Goal: Task Accomplishment & Management: Complete application form

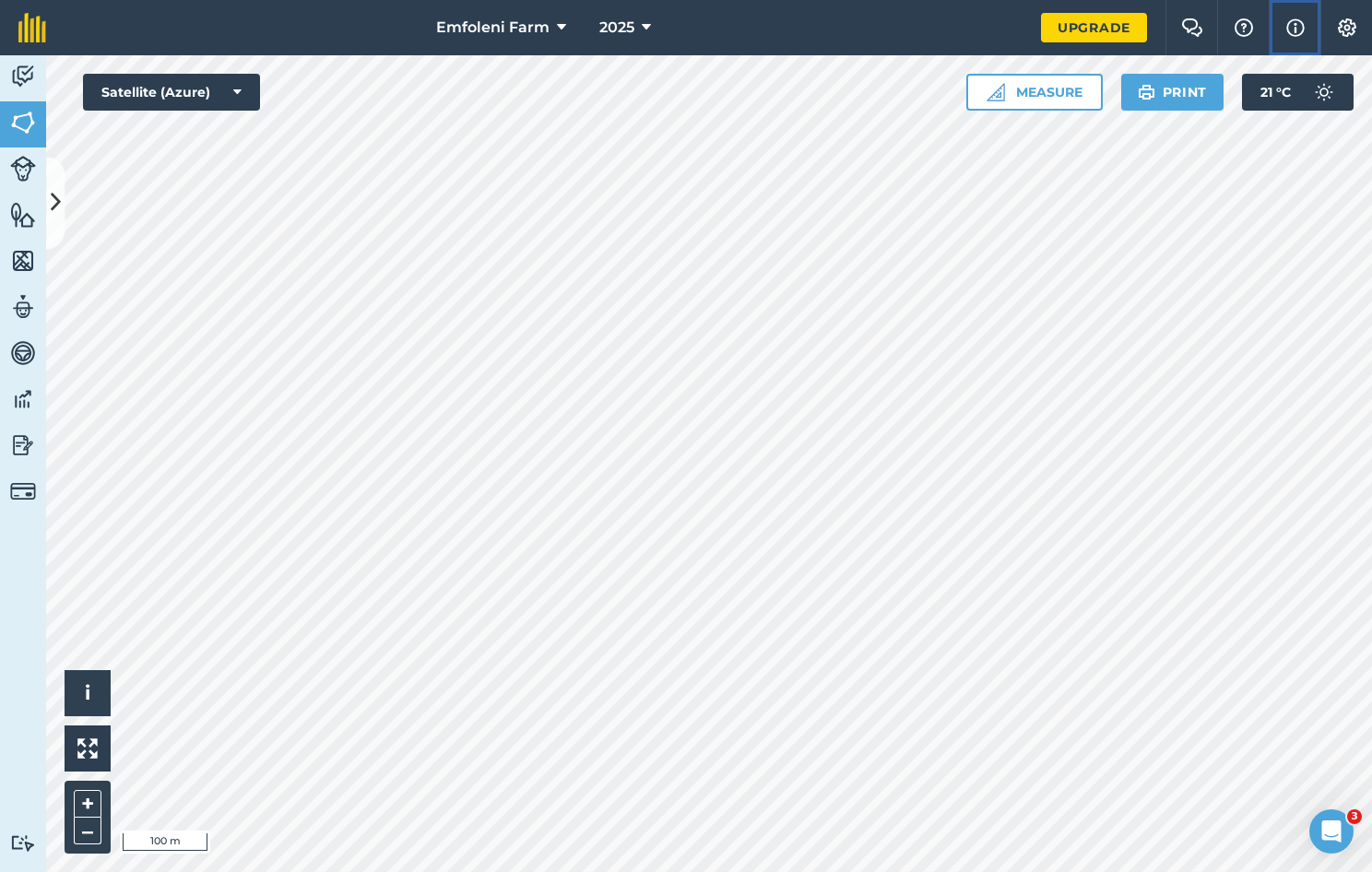
click at [1298, 28] on img at bounding box center [1295, 27] width 18 height 22
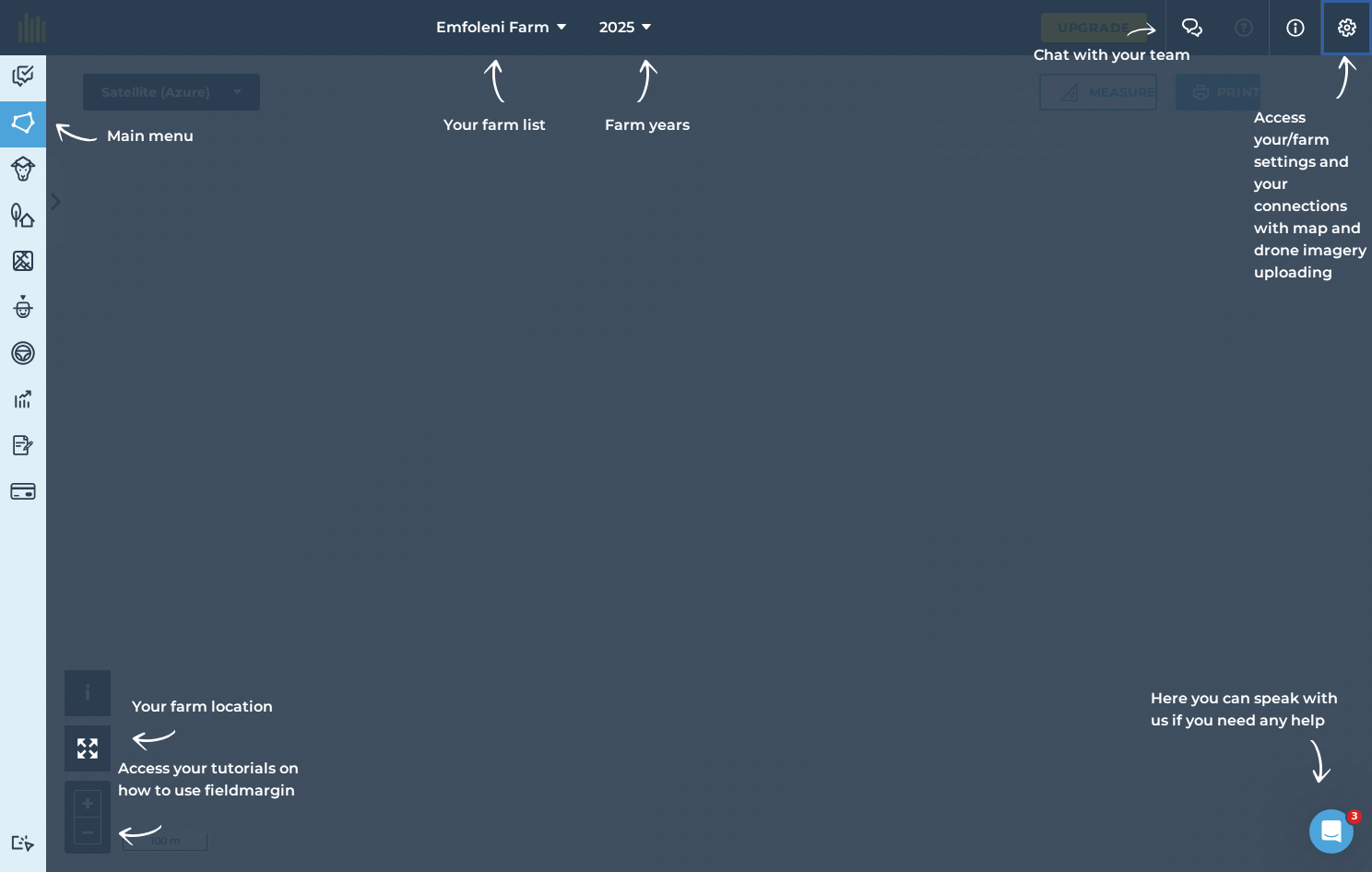
click at [1346, 20] on img at bounding box center [1347, 27] width 22 height 18
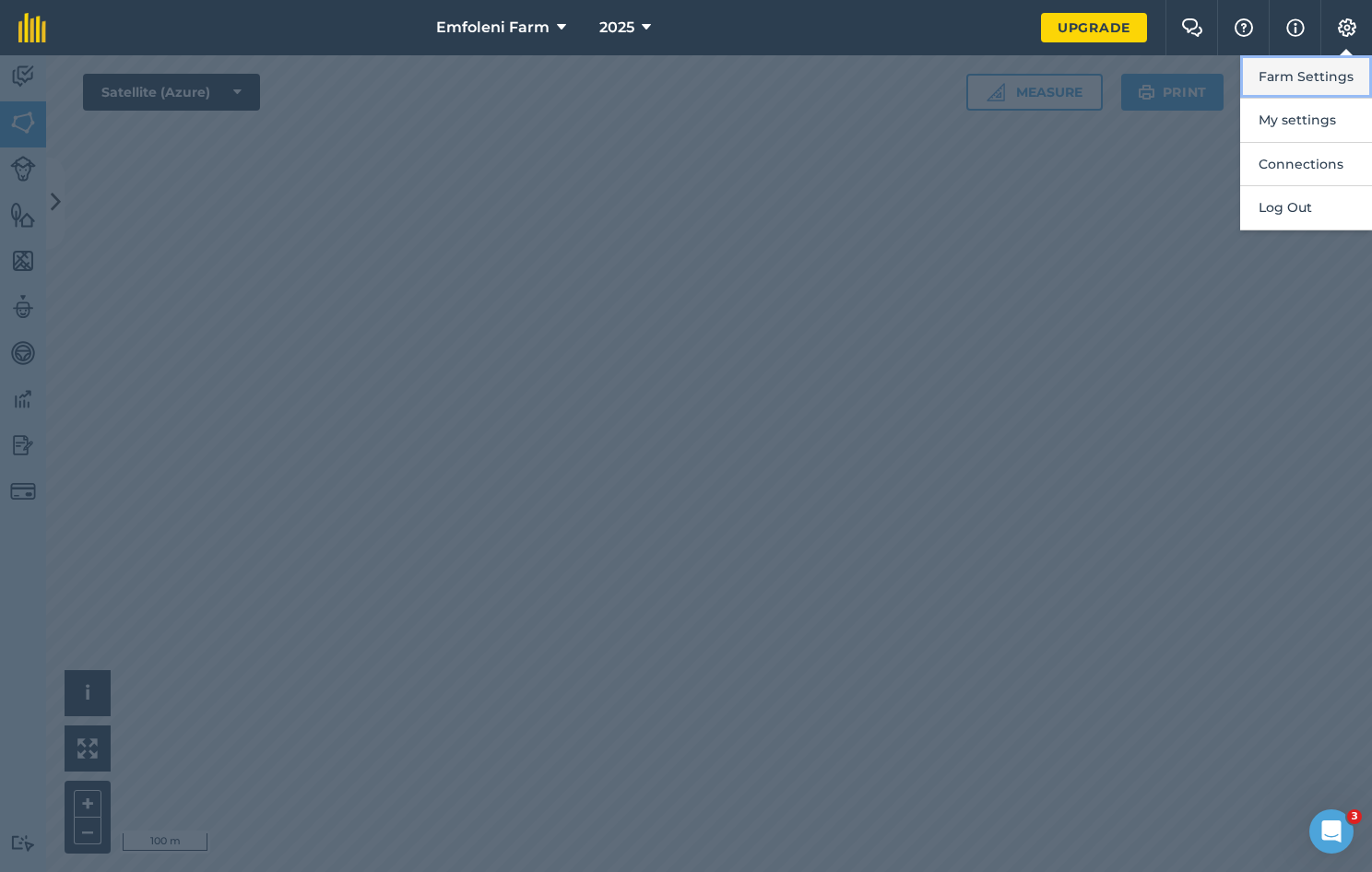
click at [1335, 71] on button "Farm Settings" at bounding box center [1306, 77] width 132 height 43
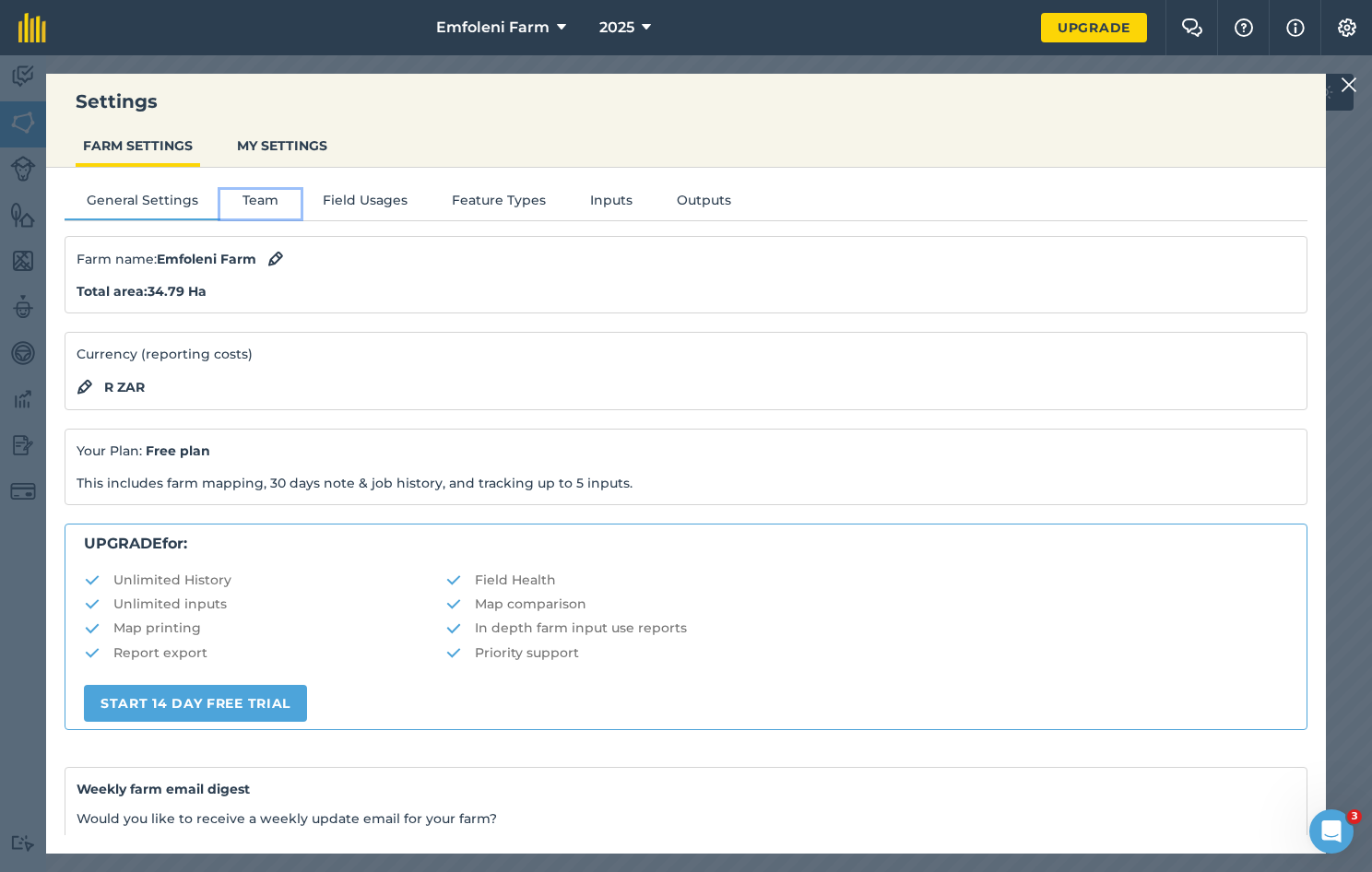
click at [257, 201] on button "Team" at bounding box center [260, 204] width 81 height 28
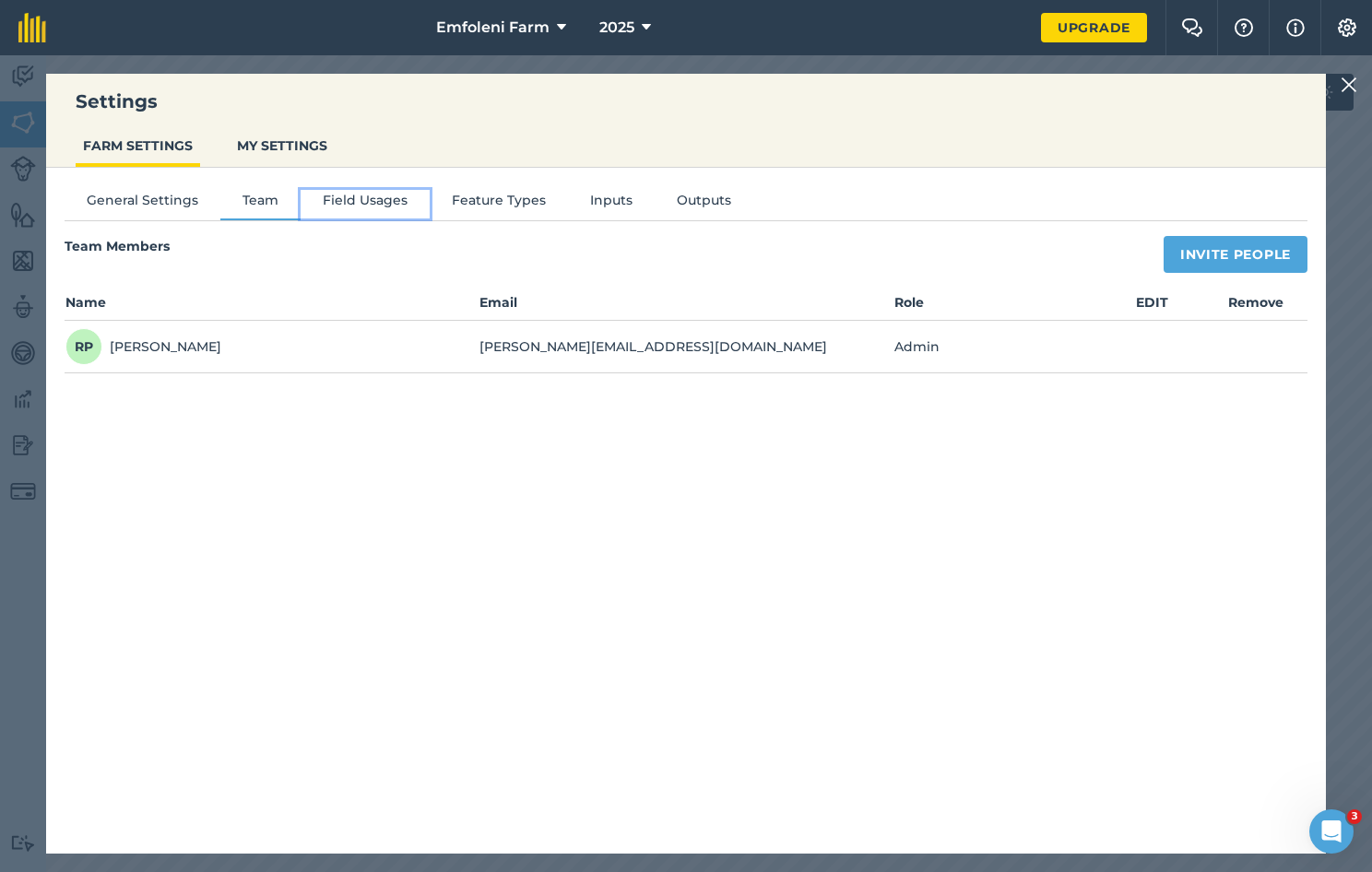
click at [343, 201] on button "Field Usages" at bounding box center [365, 204] width 129 height 28
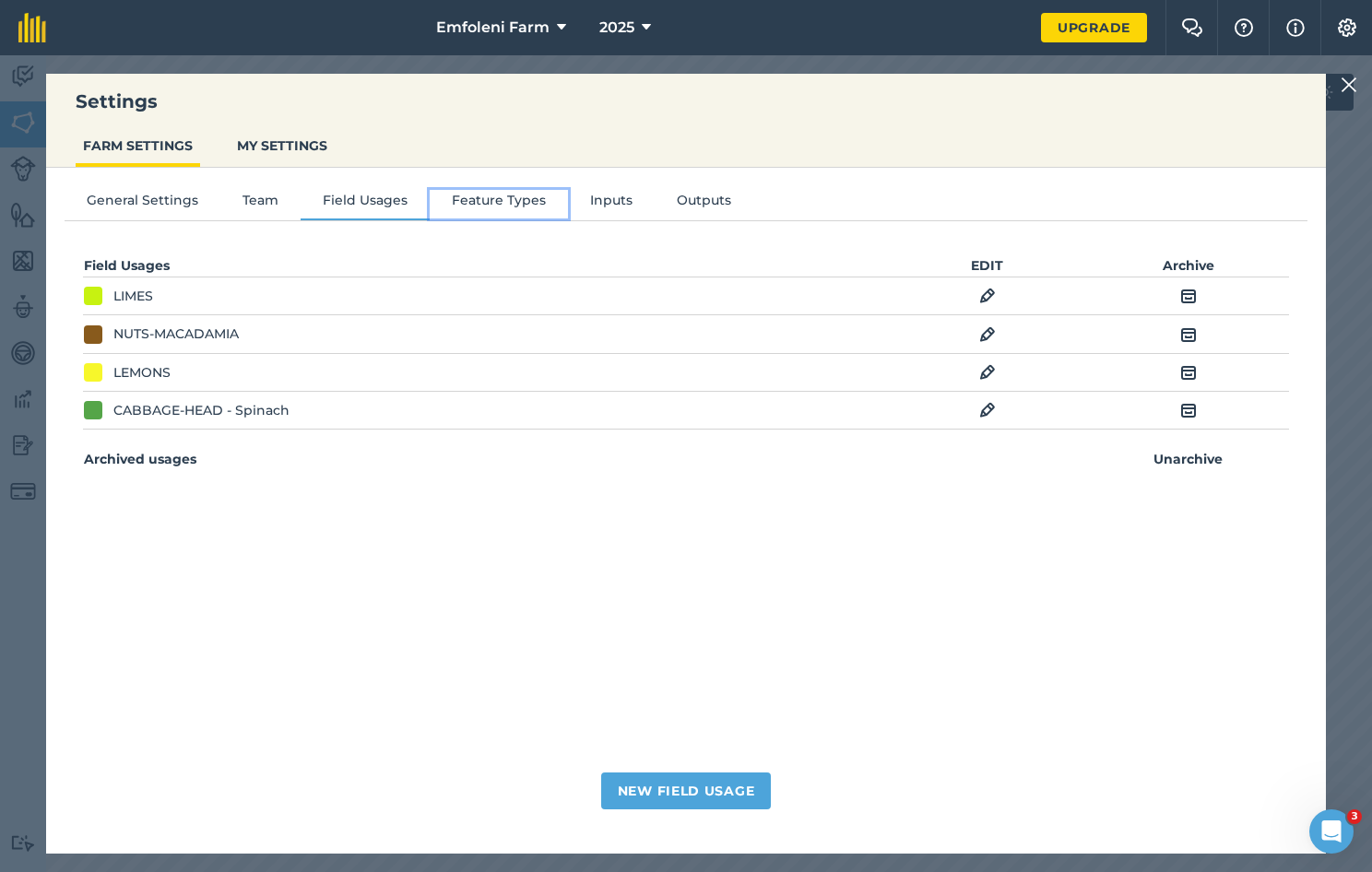
click at [478, 205] on button "Feature Types" at bounding box center [499, 204] width 138 height 28
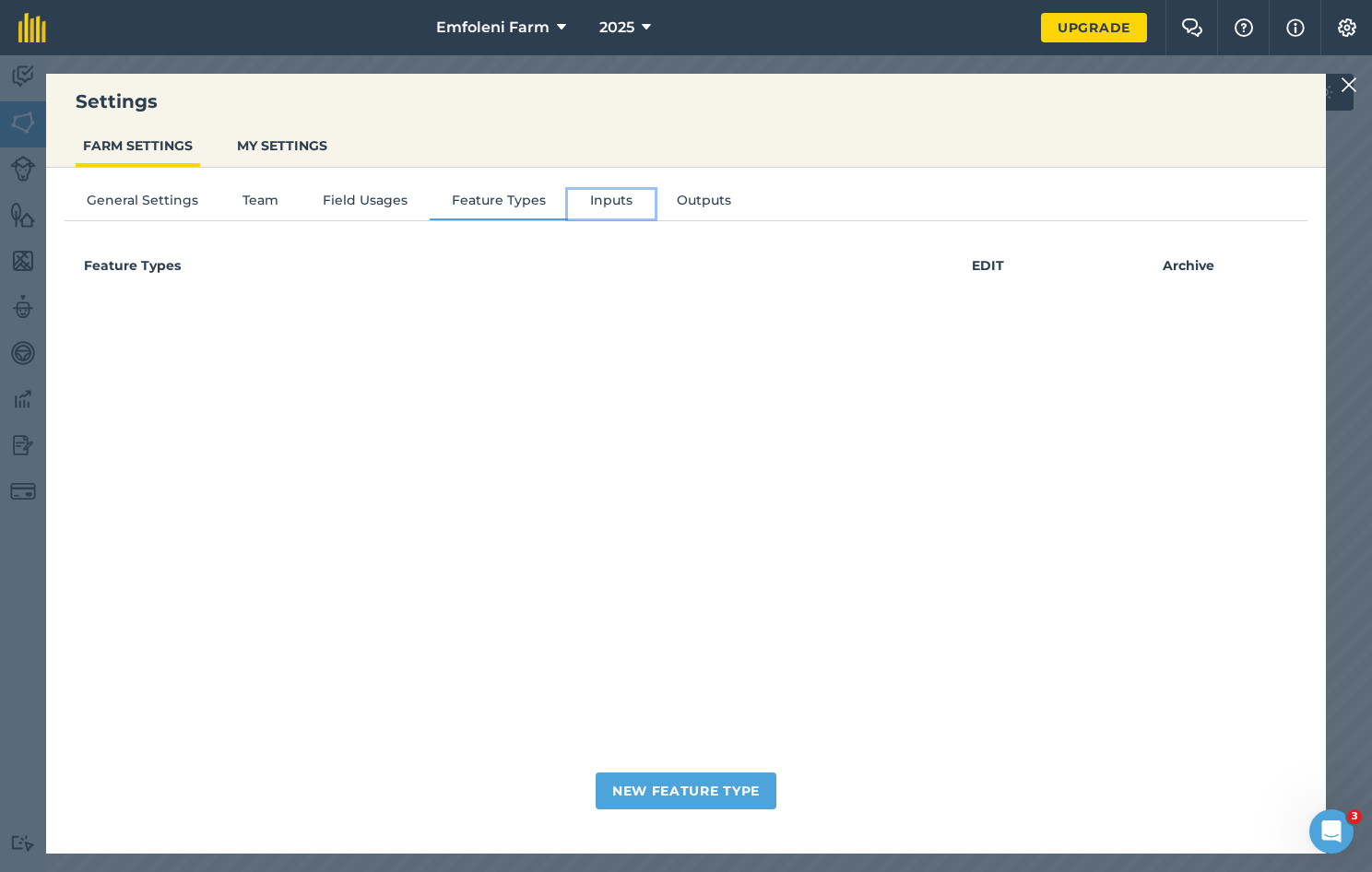
click at [616, 199] on button "Inputs" at bounding box center [611, 204] width 86 height 28
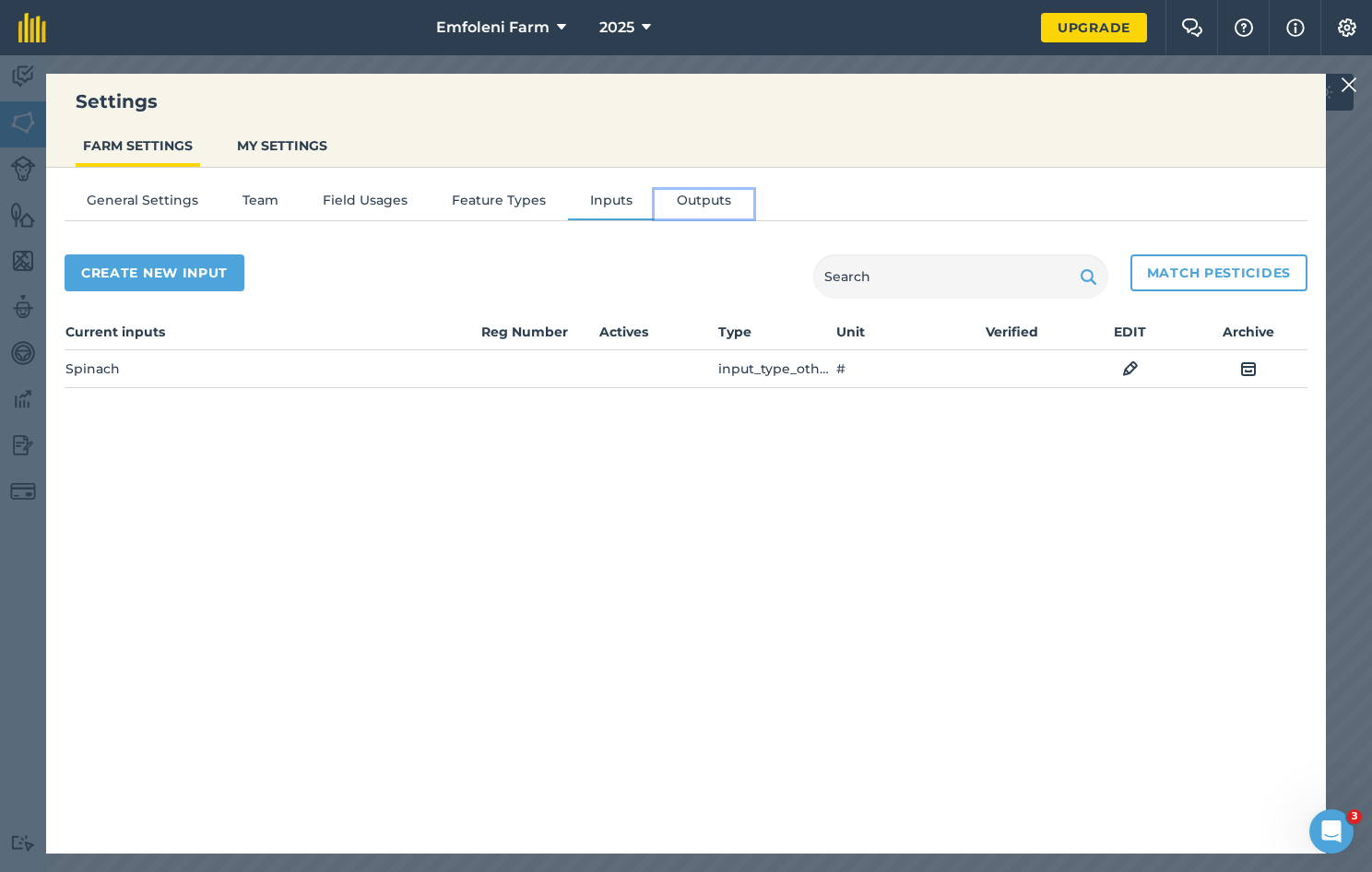
click at [686, 205] on button "Outputs" at bounding box center [703, 204] width 99 height 28
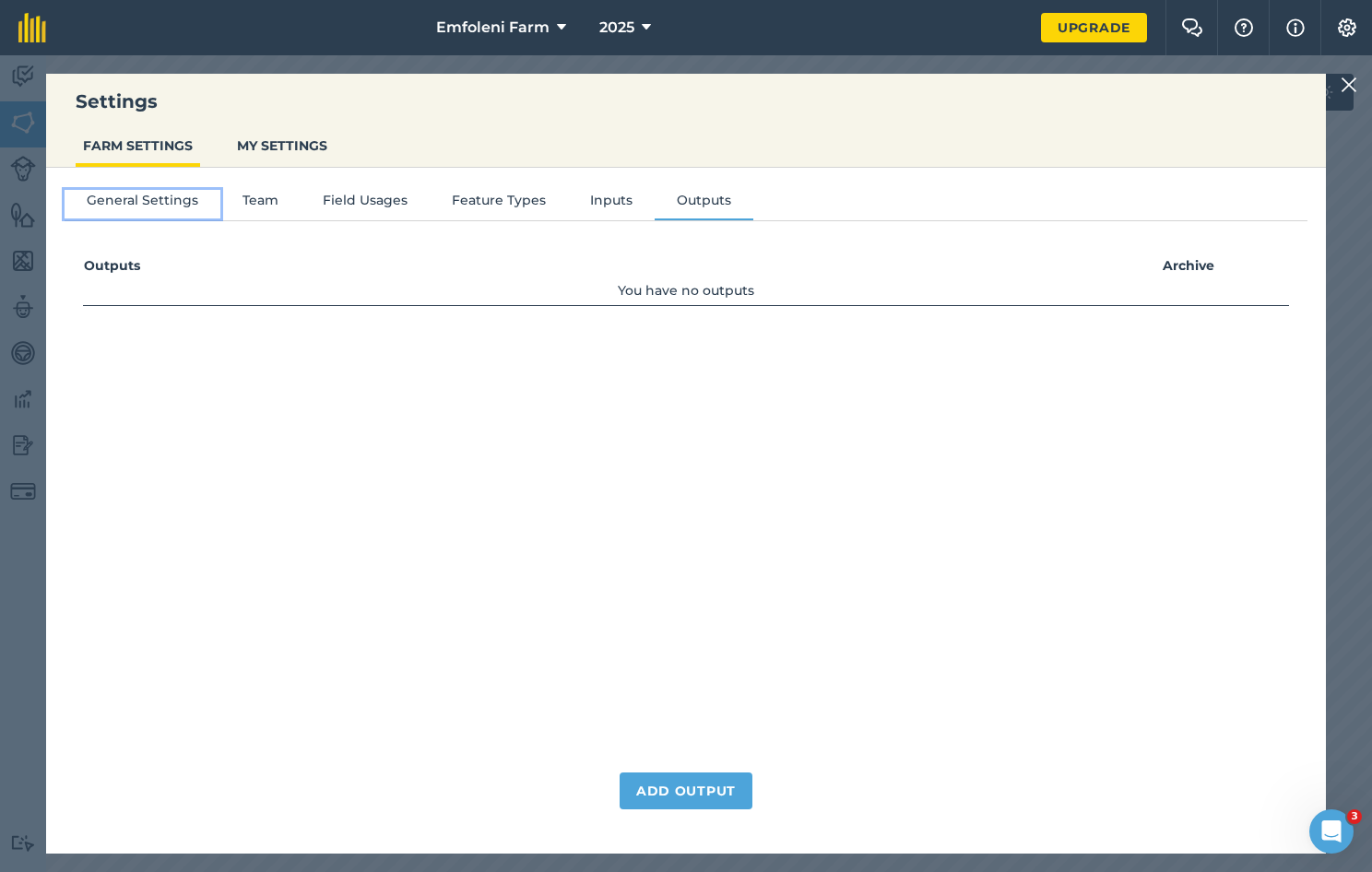
click at [149, 201] on button "General Settings" at bounding box center [142, 204] width 156 height 28
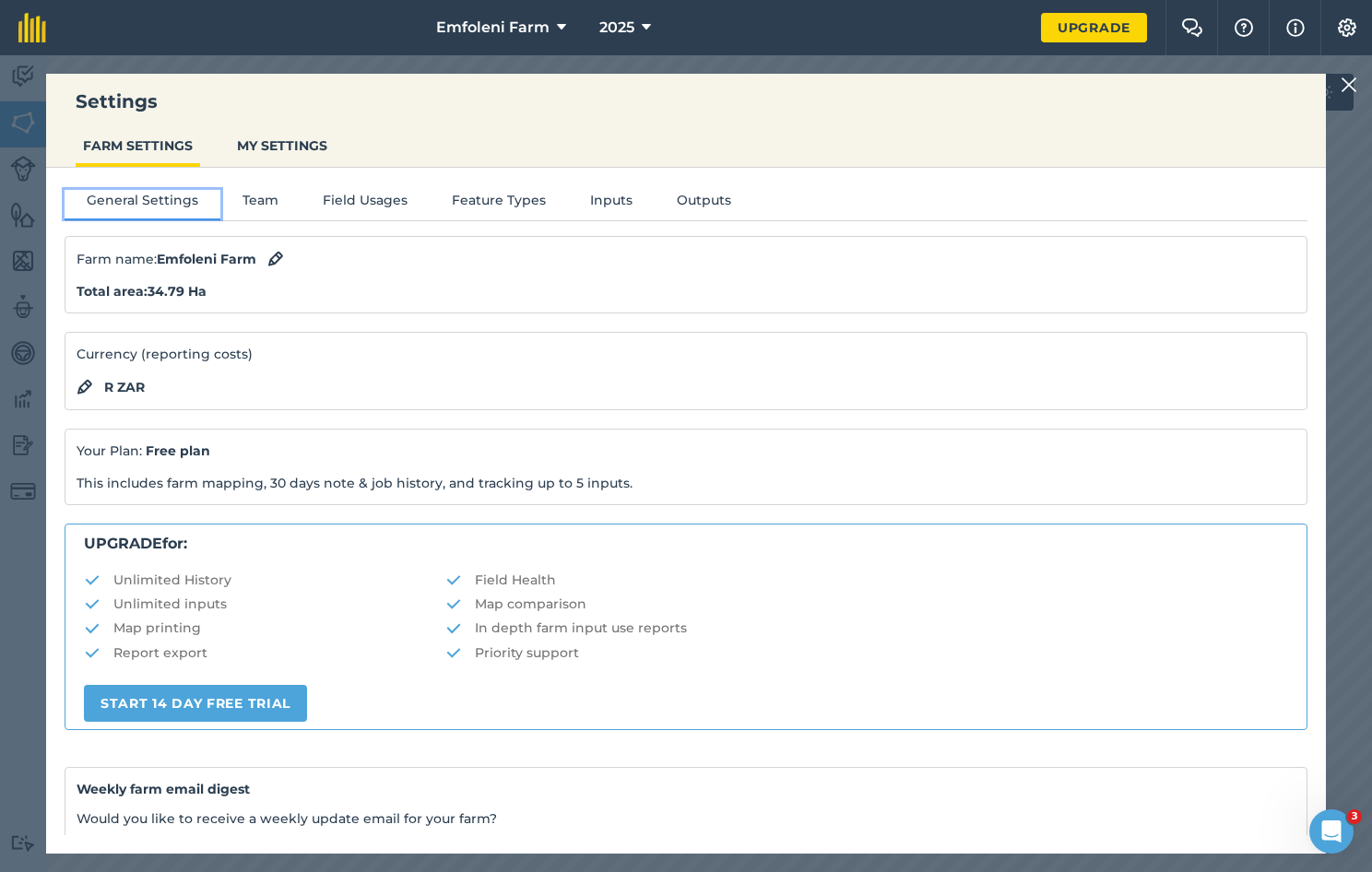
scroll to position [195, 0]
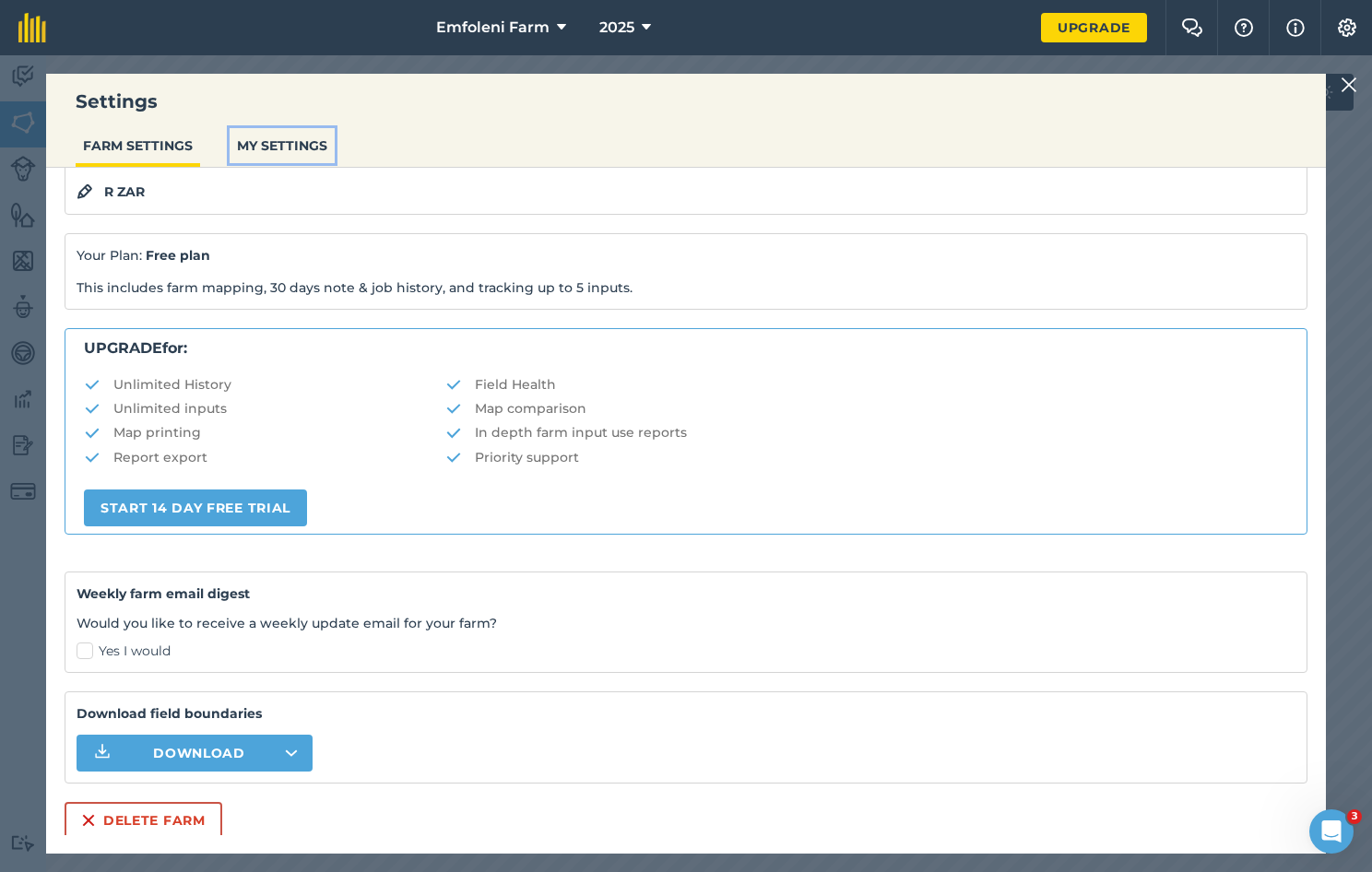
click at [284, 137] on button "MY SETTINGS" at bounding box center [282, 145] width 105 height 35
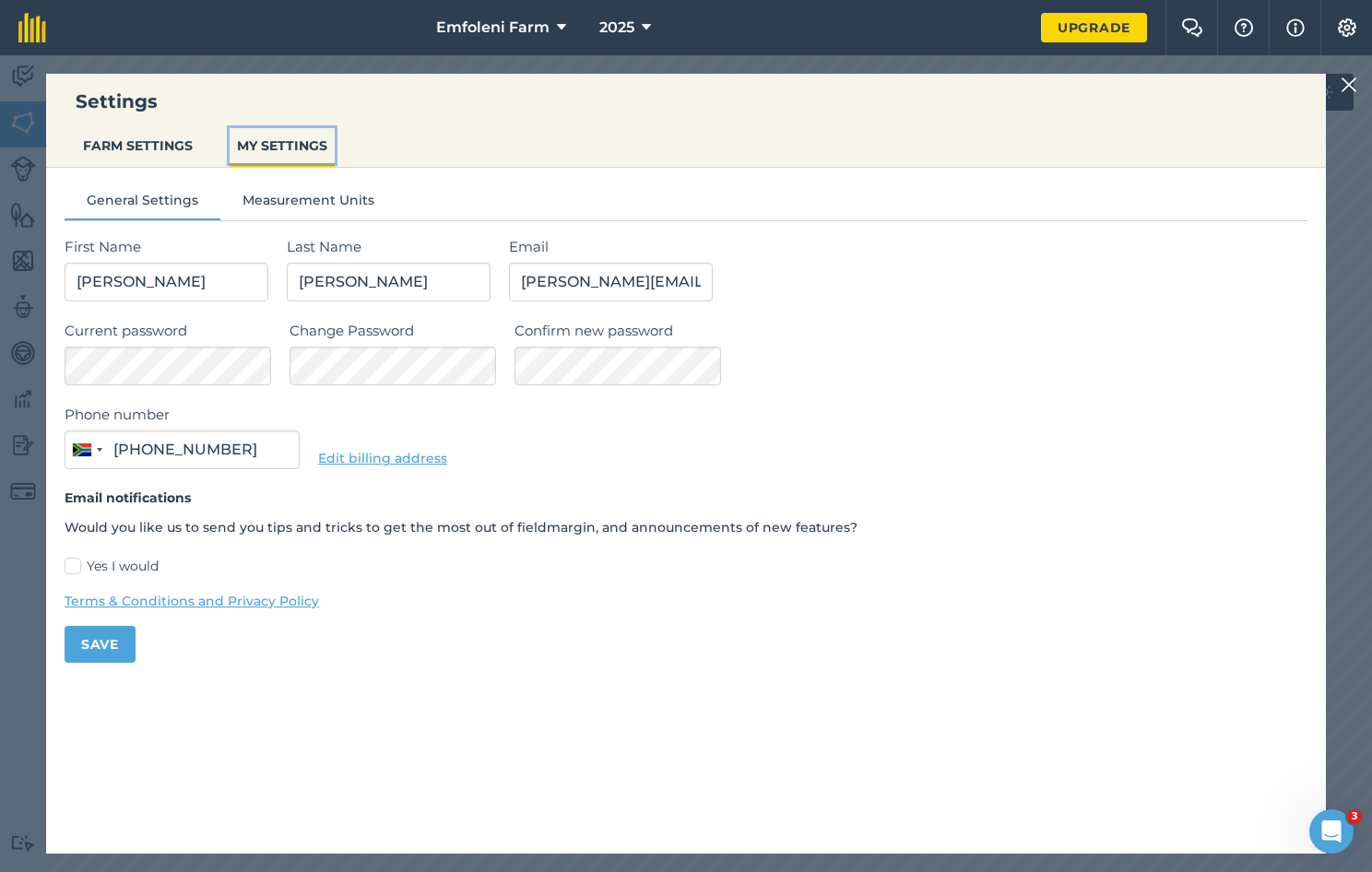
type input "082 772 2155"
click at [297, 202] on button "Measurement Units" at bounding box center [307, 204] width 176 height 28
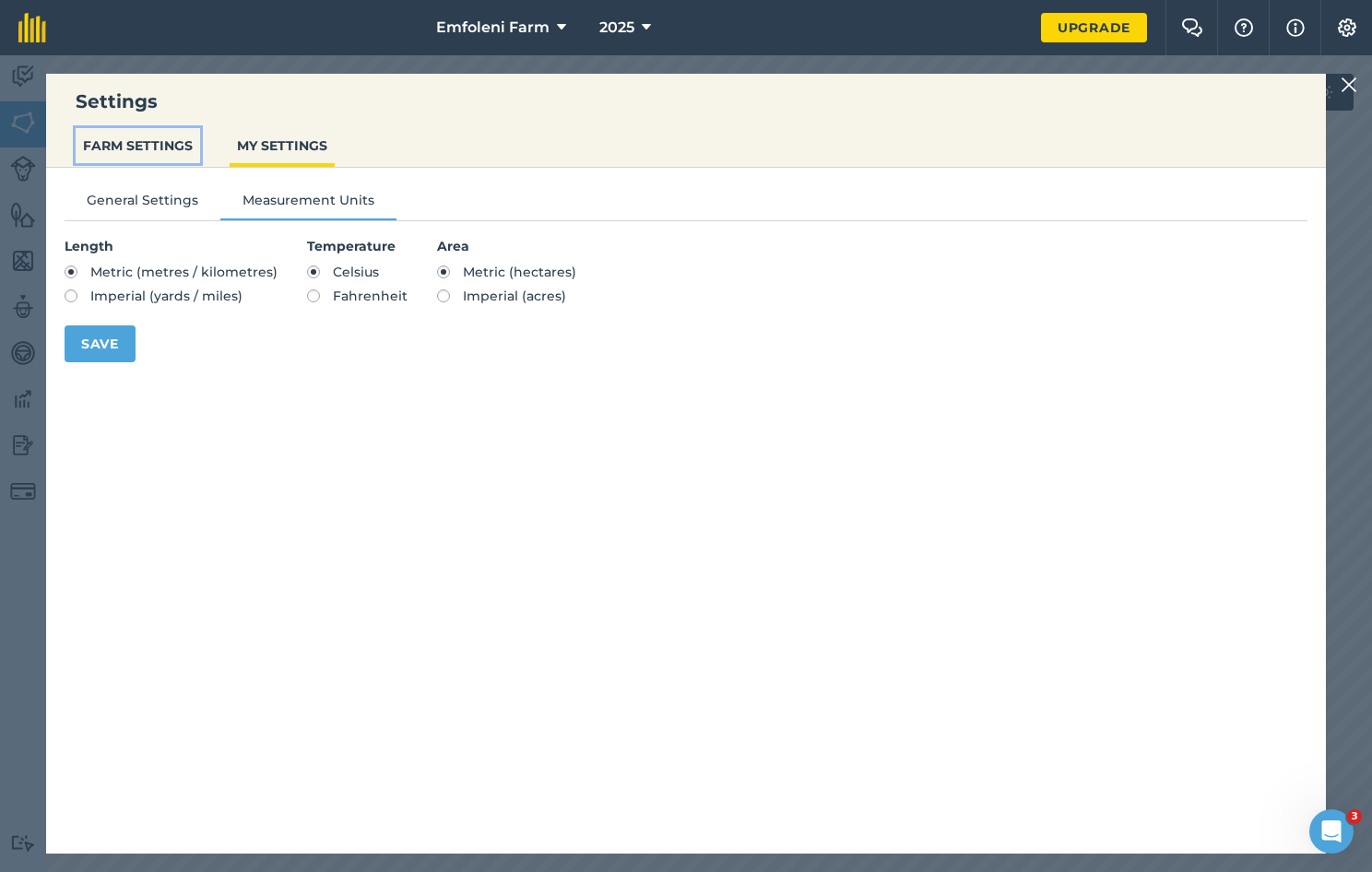
click at [153, 138] on button "FARM SETTINGS" at bounding box center [138, 145] width 125 height 35
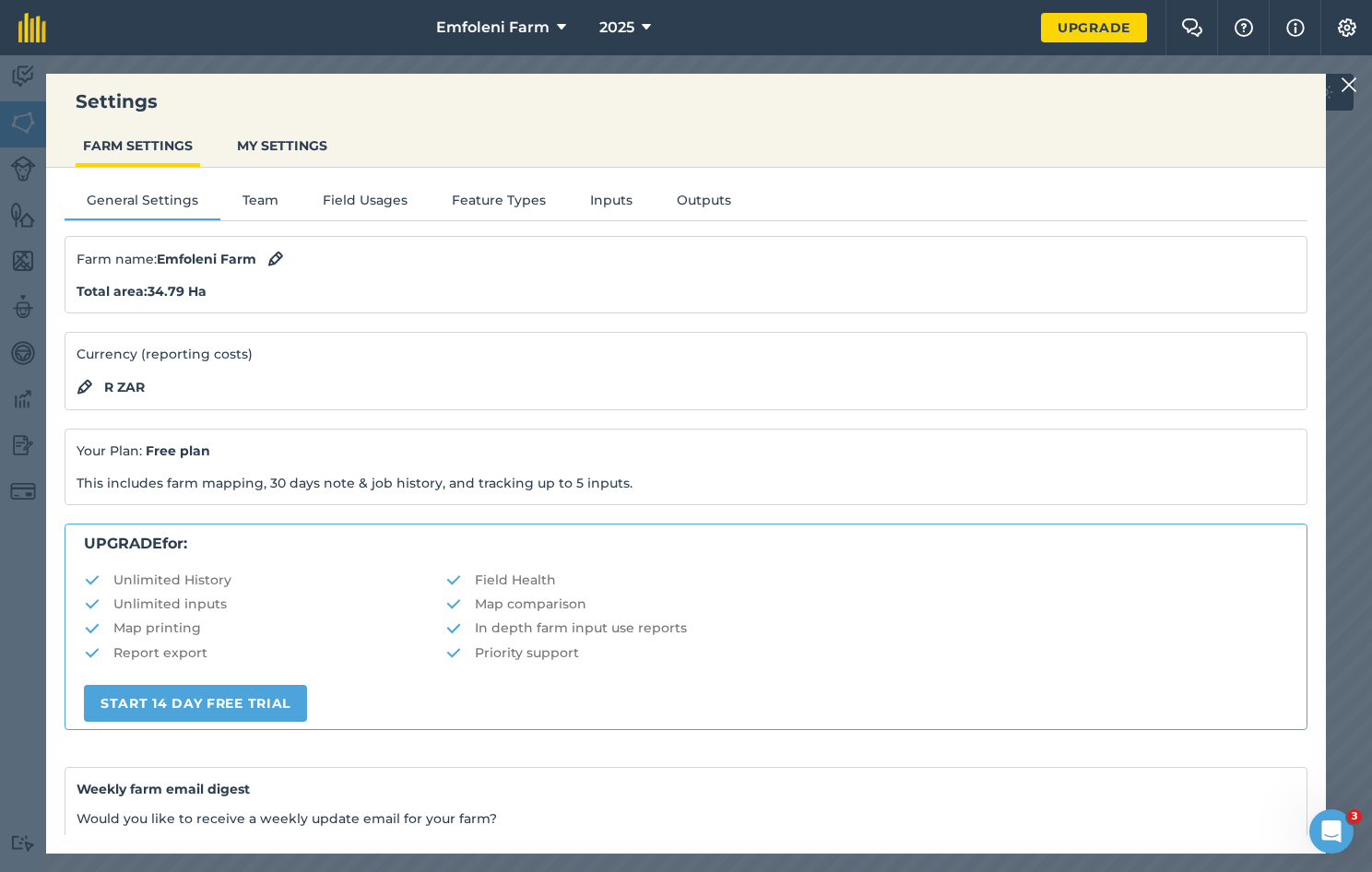
click at [345, 61] on div "Settings FARM SETTINGS MY SETTINGS General Settings Team Field Usages Feature T…" at bounding box center [686, 464] width 1372 height 816
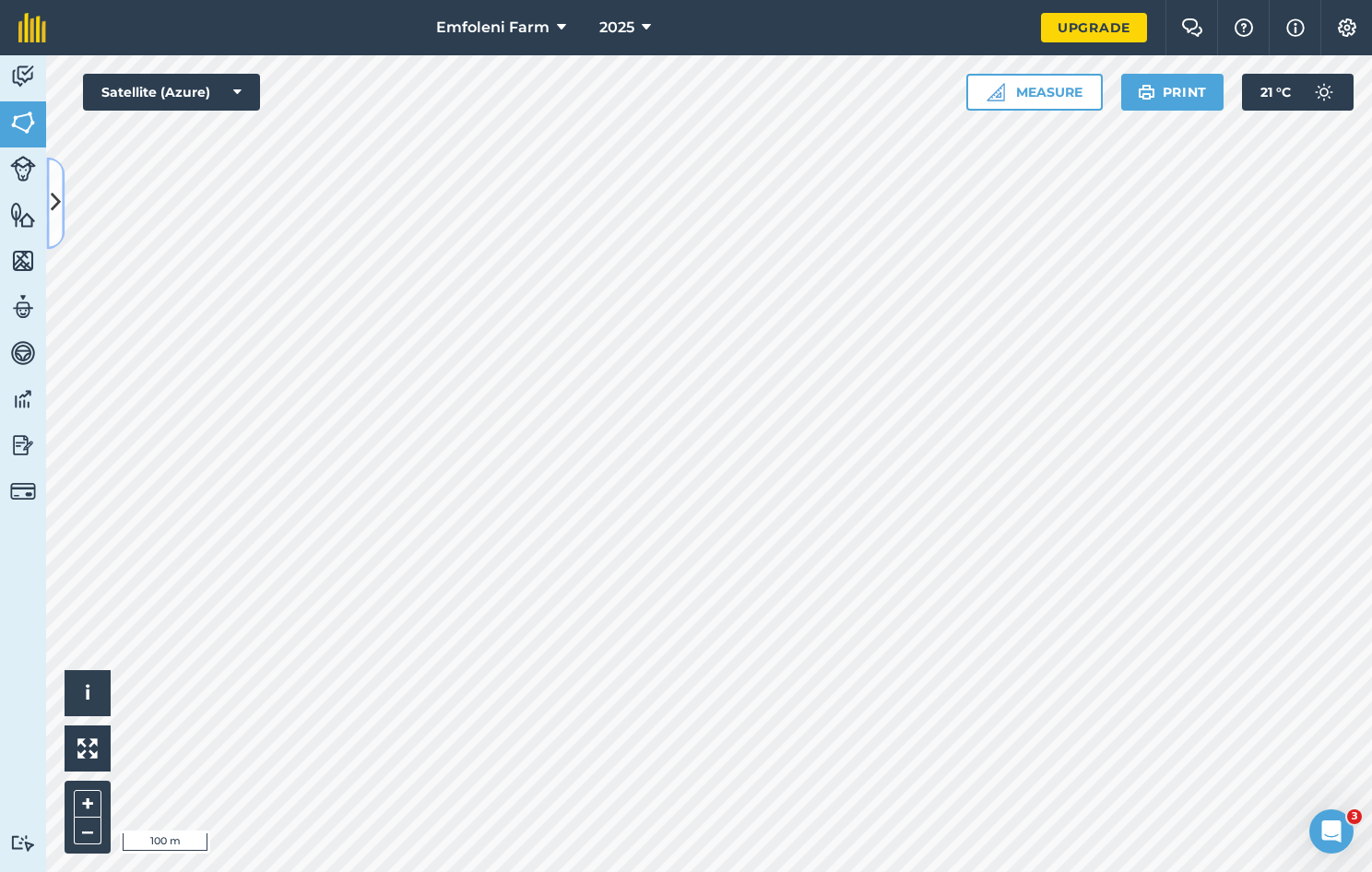
click at [59, 205] on icon at bounding box center [56, 204] width 11 height 33
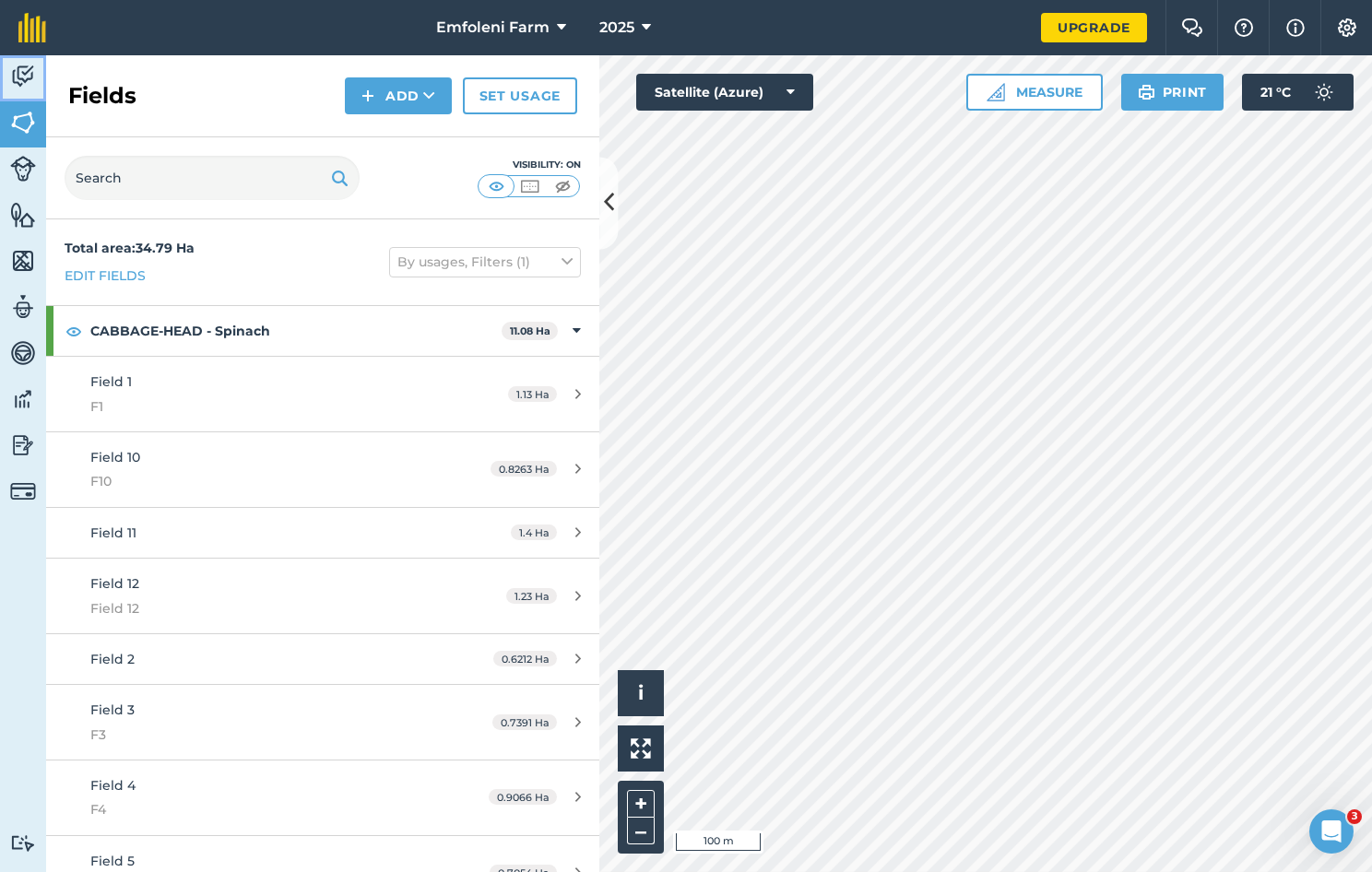
click at [14, 80] on img at bounding box center [23, 76] width 26 height 28
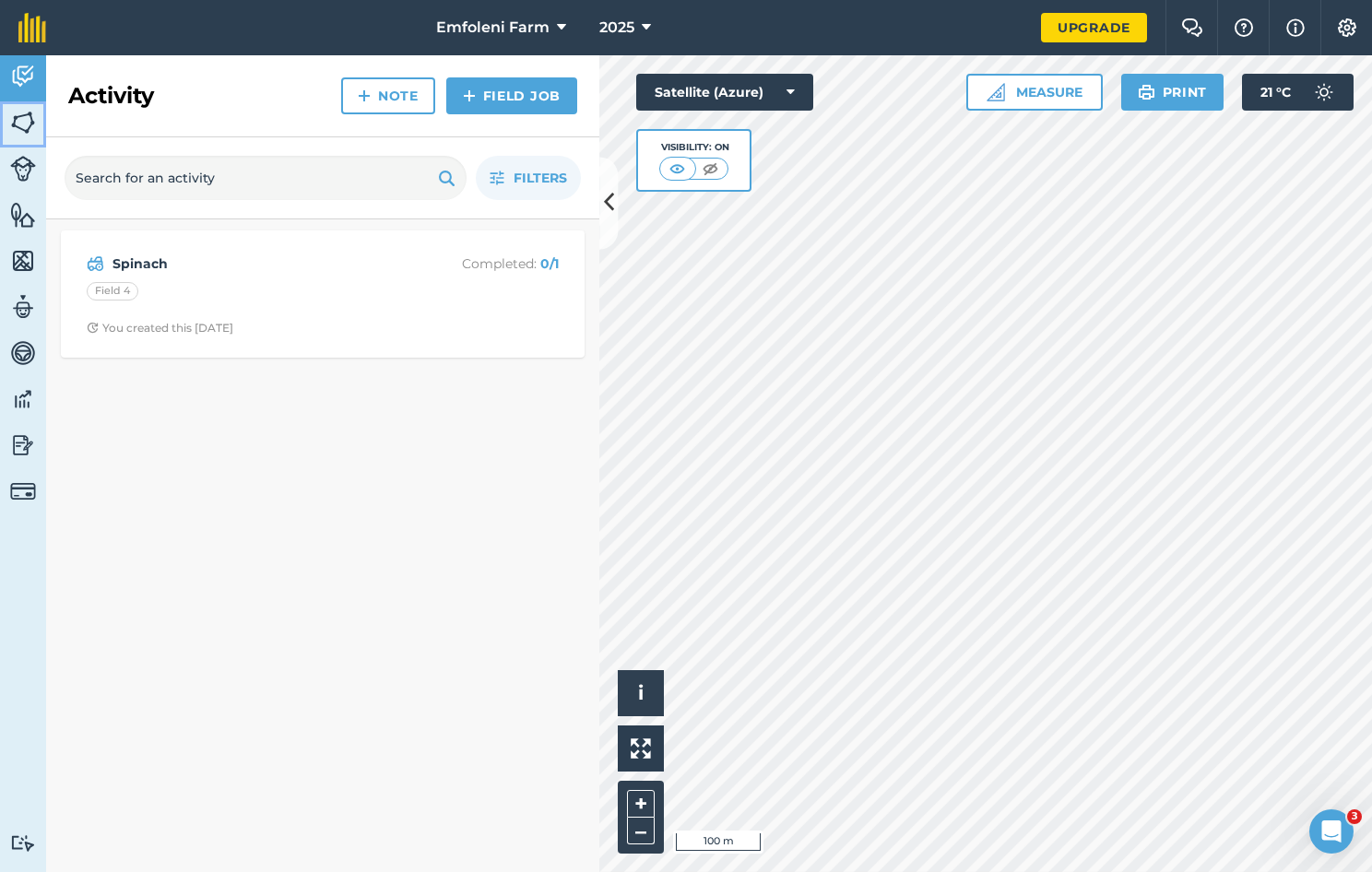
click at [25, 118] on img at bounding box center [23, 122] width 26 height 28
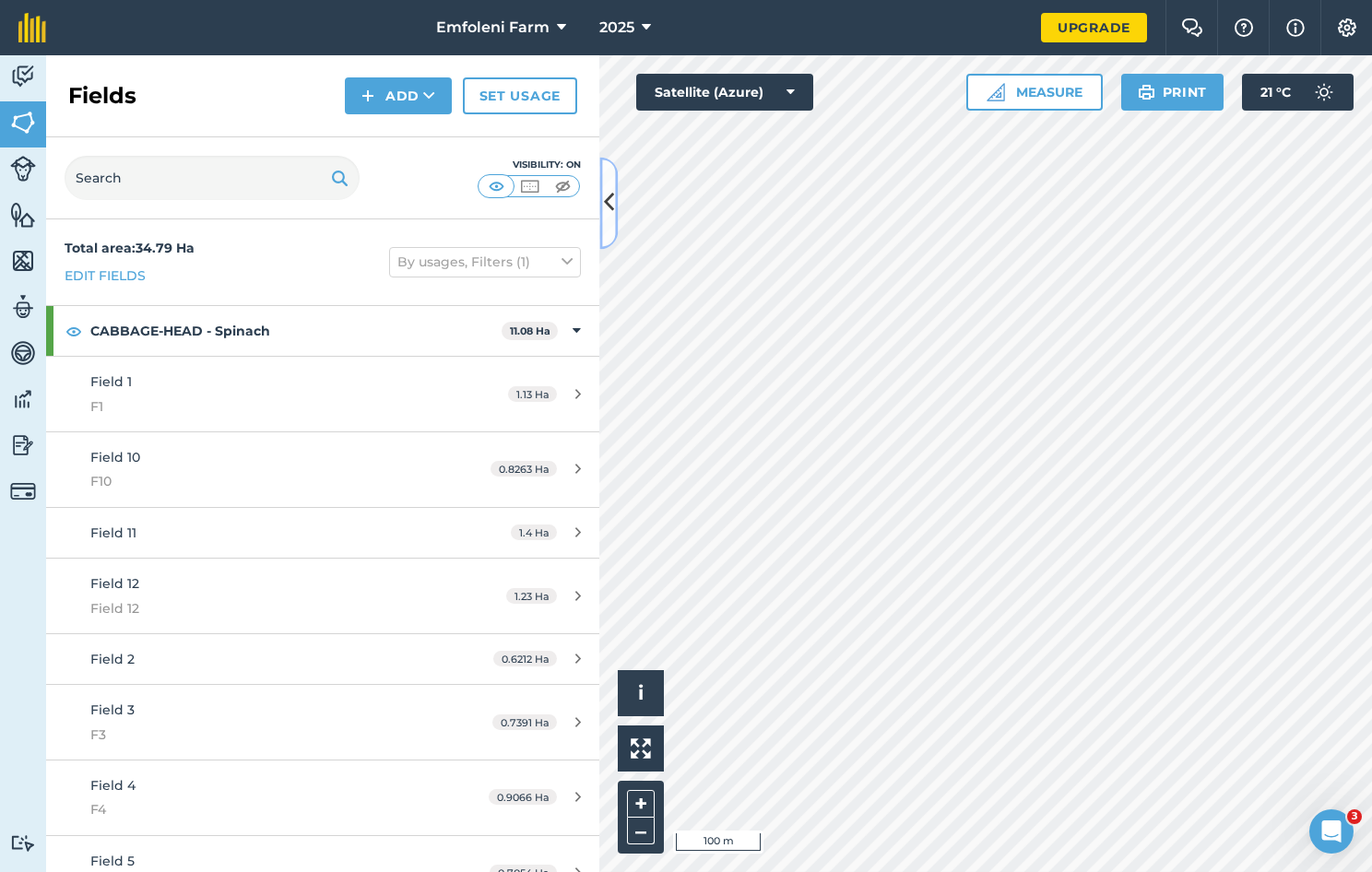
click at [609, 201] on icon at bounding box center [609, 204] width 11 height 33
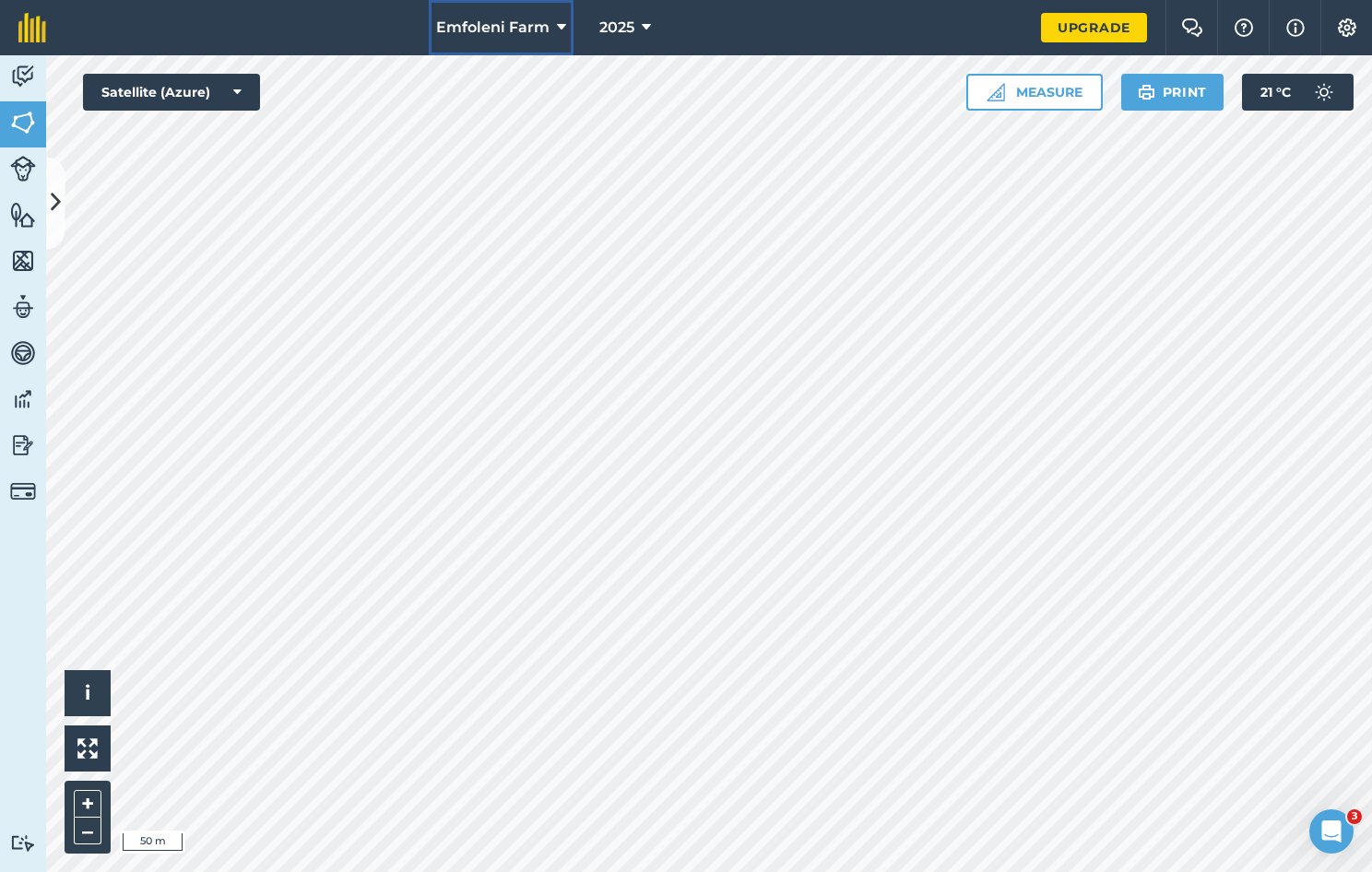
click at [562, 29] on icon at bounding box center [562, 27] width 10 height 22
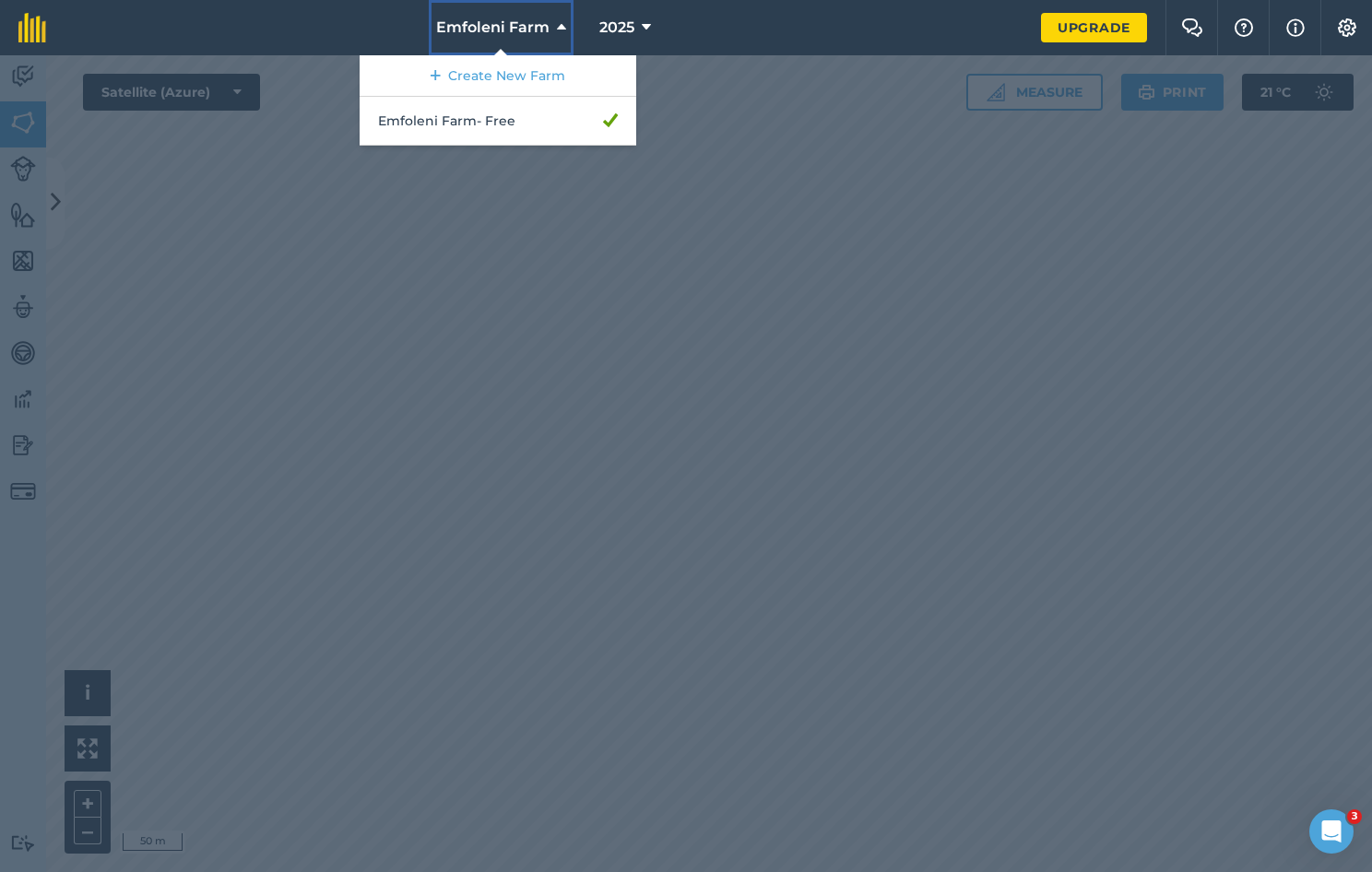
click at [562, 29] on icon at bounding box center [562, 27] width 10 height 22
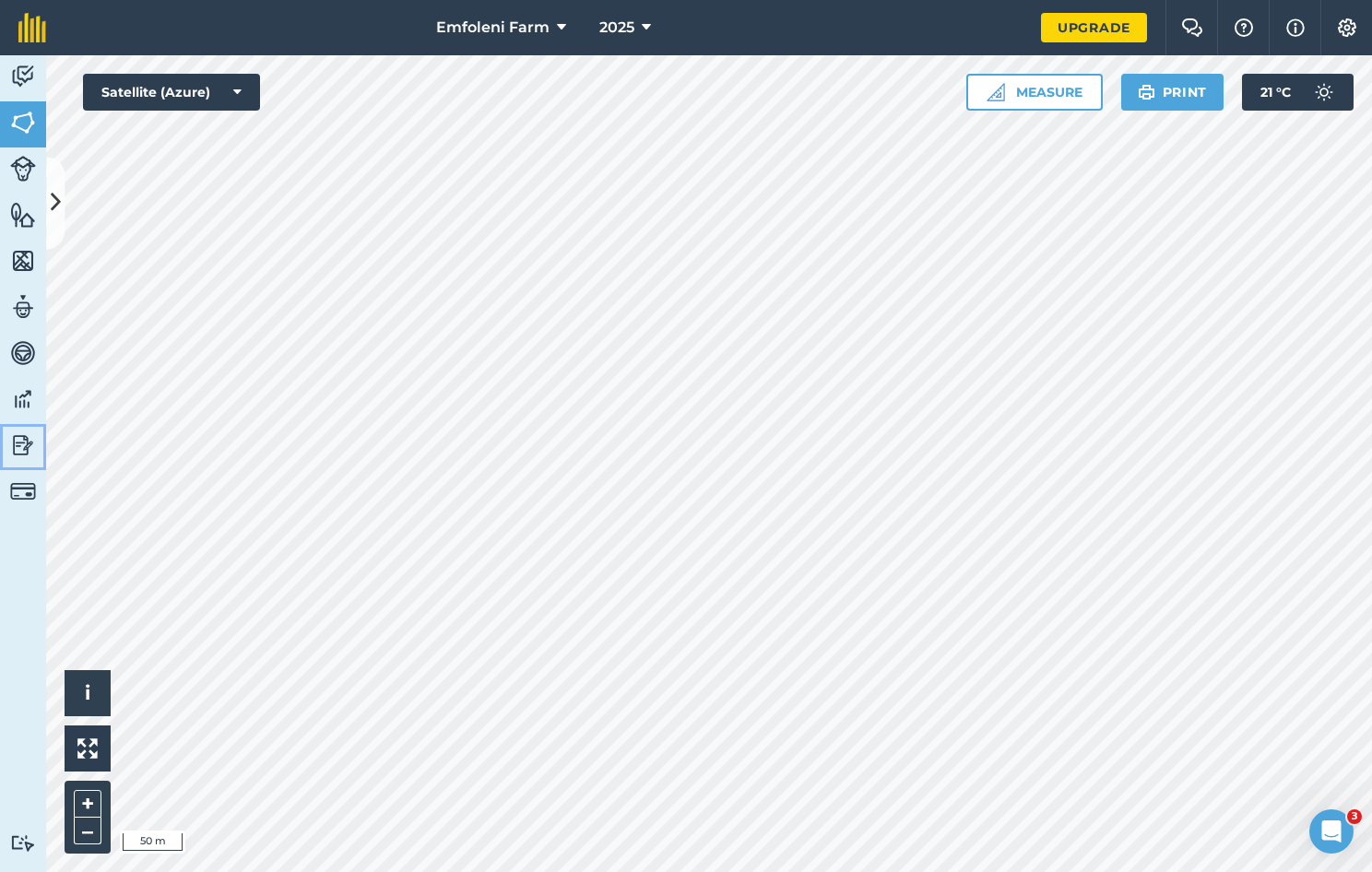
click at [31, 446] on img at bounding box center [23, 445] width 26 height 28
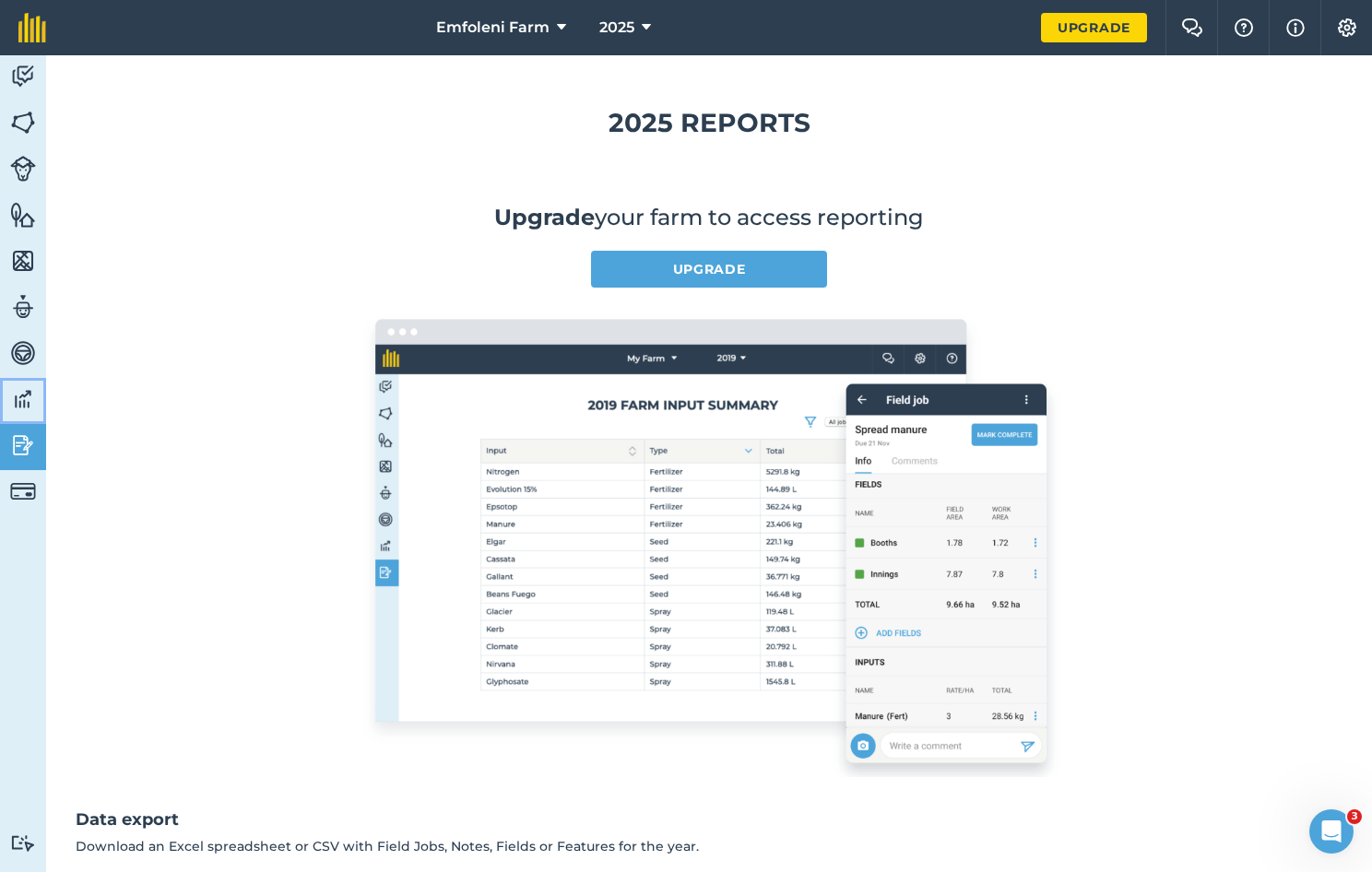
click at [23, 400] on img at bounding box center [23, 399] width 26 height 28
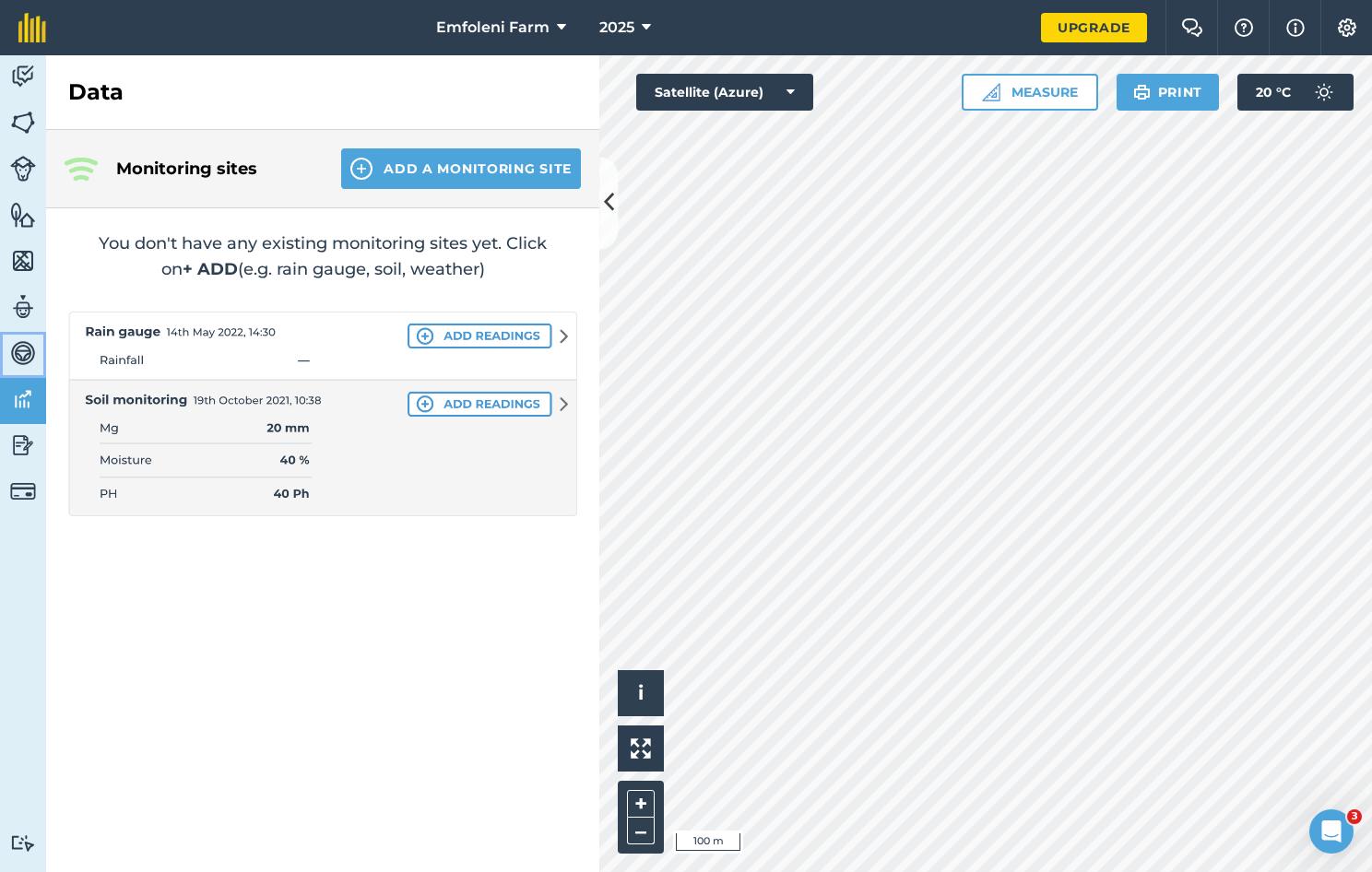
click at [22, 349] on img at bounding box center [23, 352] width 26 height 28
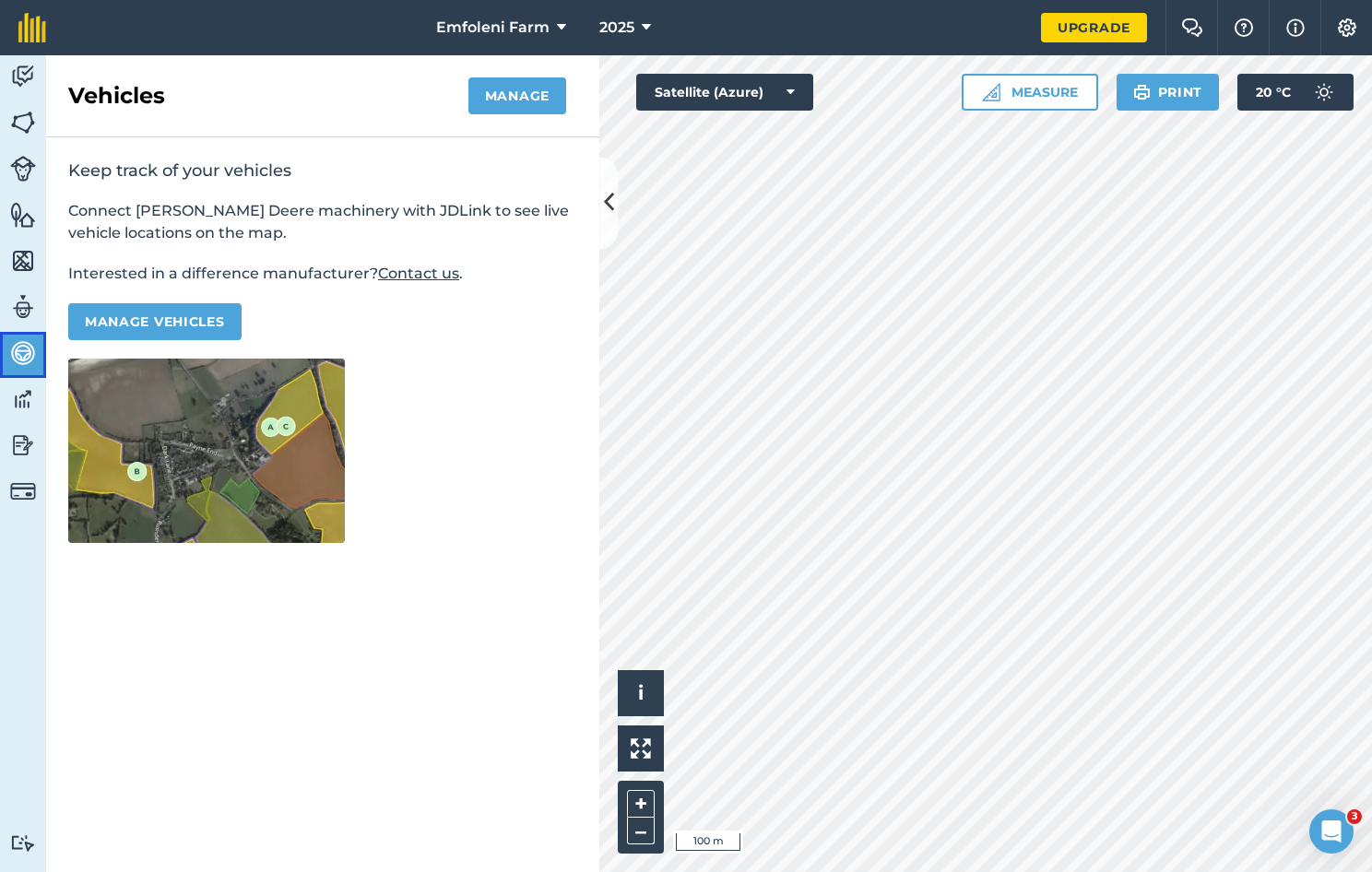
click at [22, 349] on img at bounding box center [23, 352] width 26 height 28
click at [17, 308] on img at bounding box center [23, 306] width 26 height 28
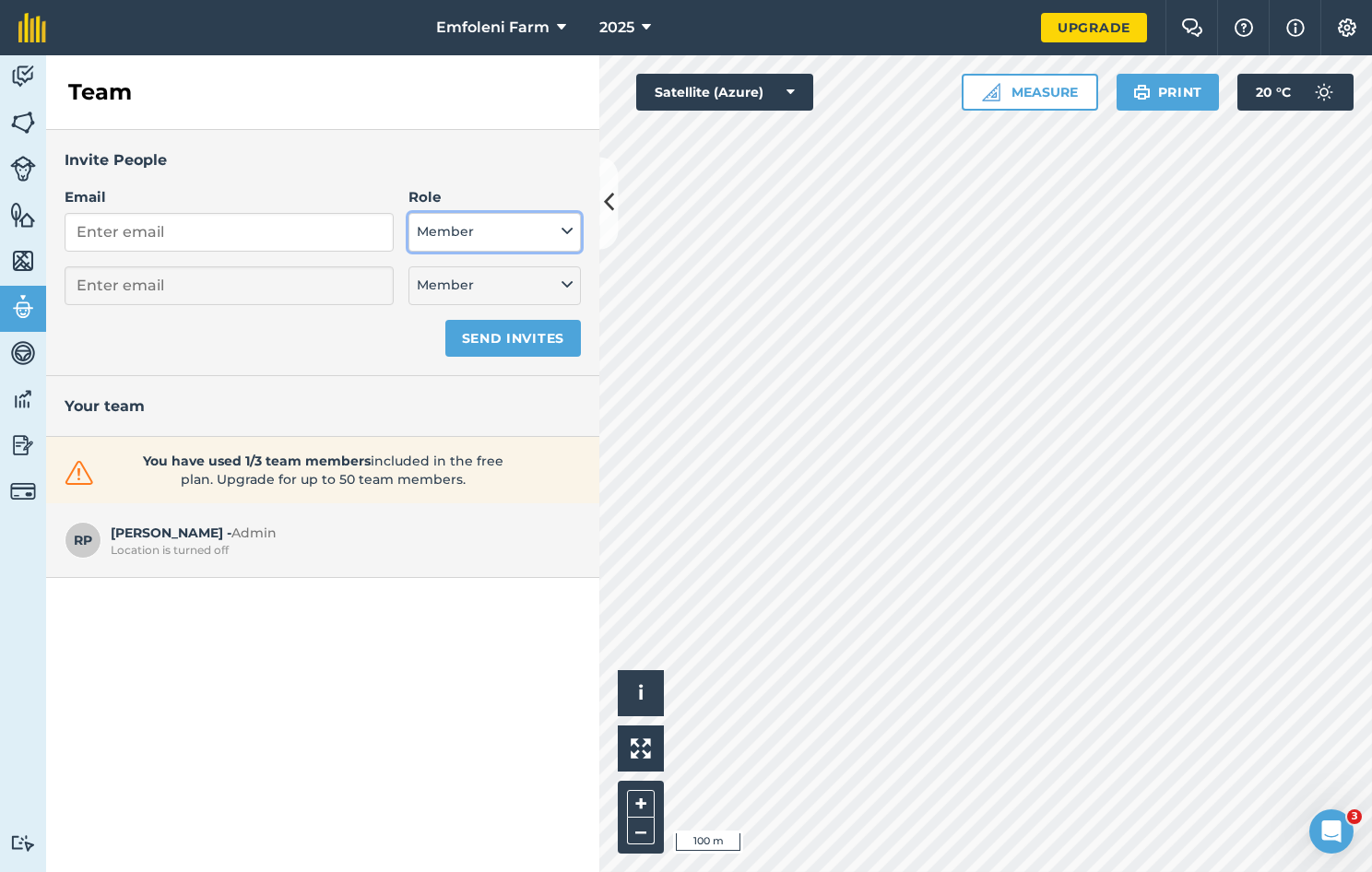
click at [473, 226] on button "Member" at bounding box center [494, 232] width 172 height 38
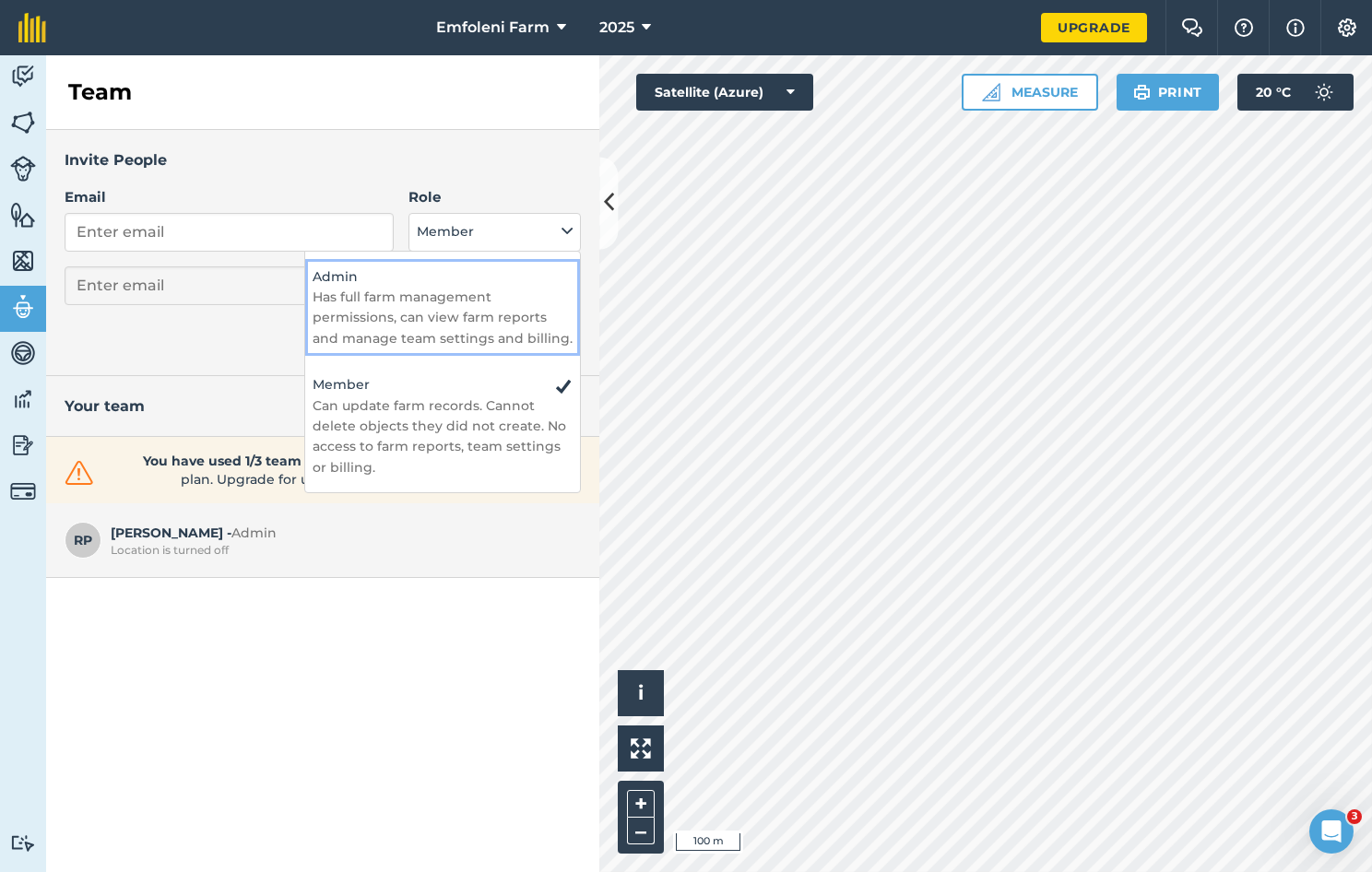
click at [443, 300] on p "Has full farm management permissions, can view farm reports and manage team set…" at bounding box center [442, 317] width 260 height 61
select select "ADMIN"
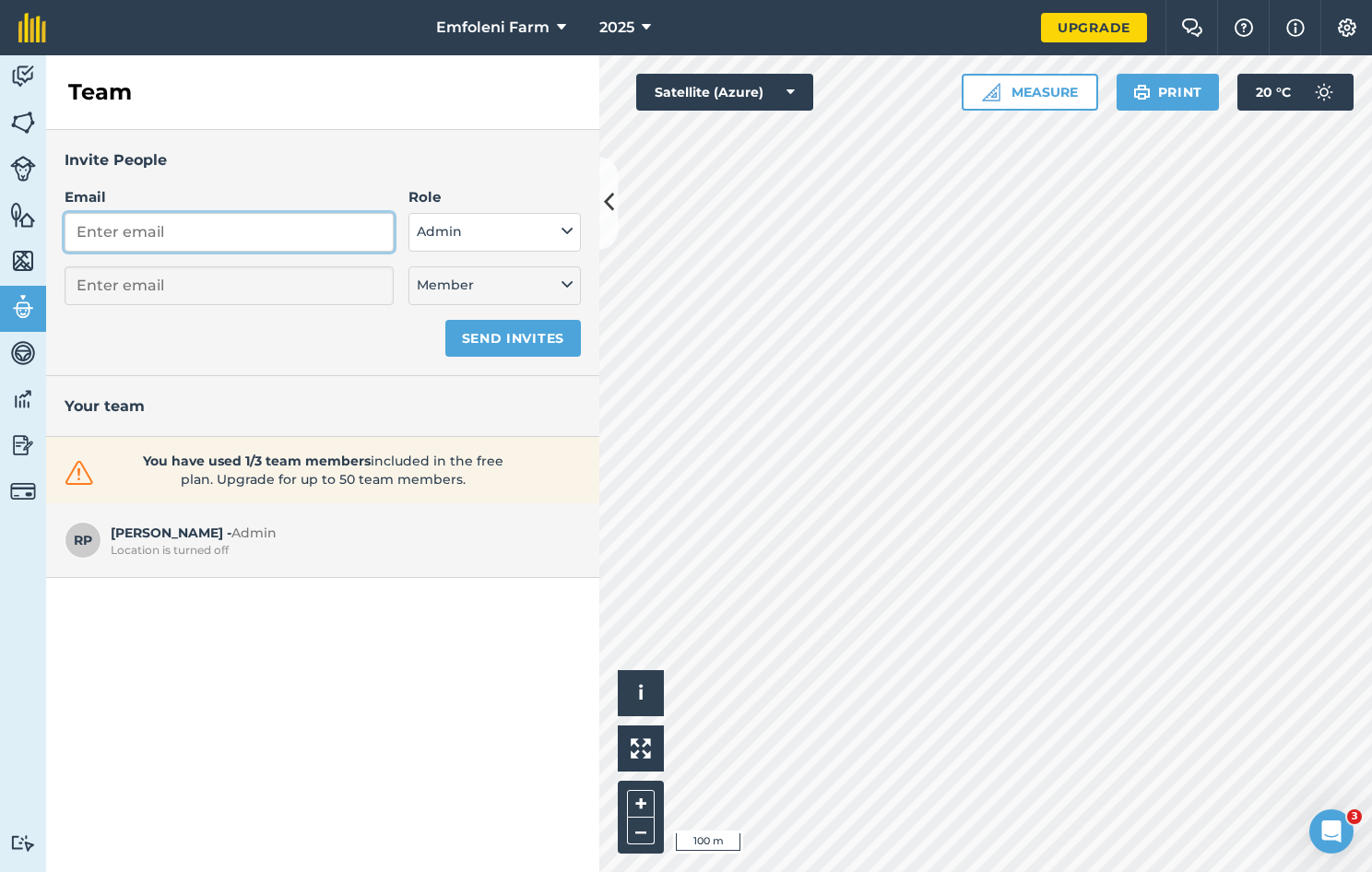
click at [184, 237] on input "Email" at bounding box center [229, 232] width 330 height 38
type input "[EMAIL_ADDRESS][DOMAIN_NAME]"
select select "MEMBER"
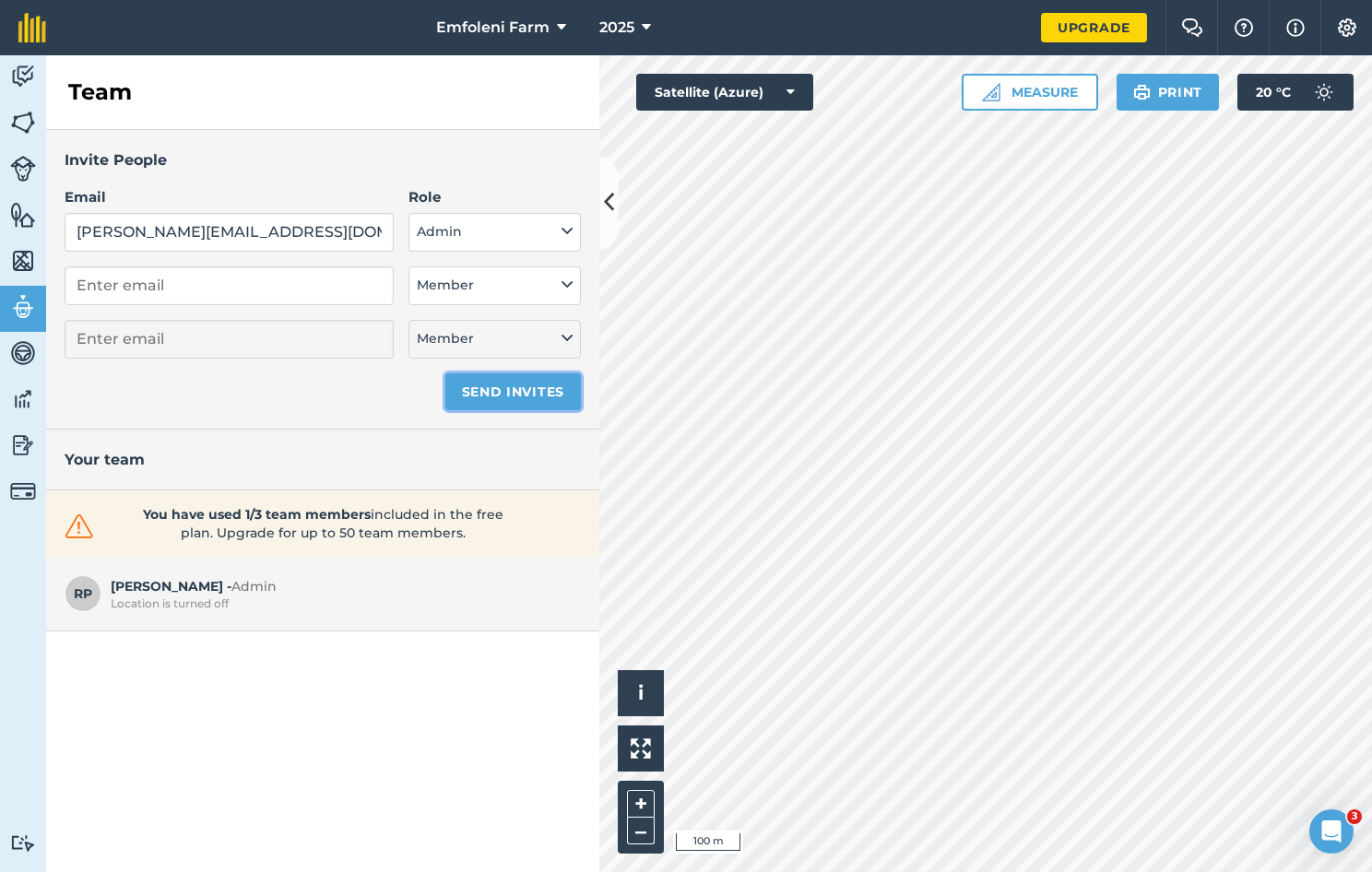
click at [505, 385] on button "Send invites" at bounding box center [513, 392] width 135 height 36
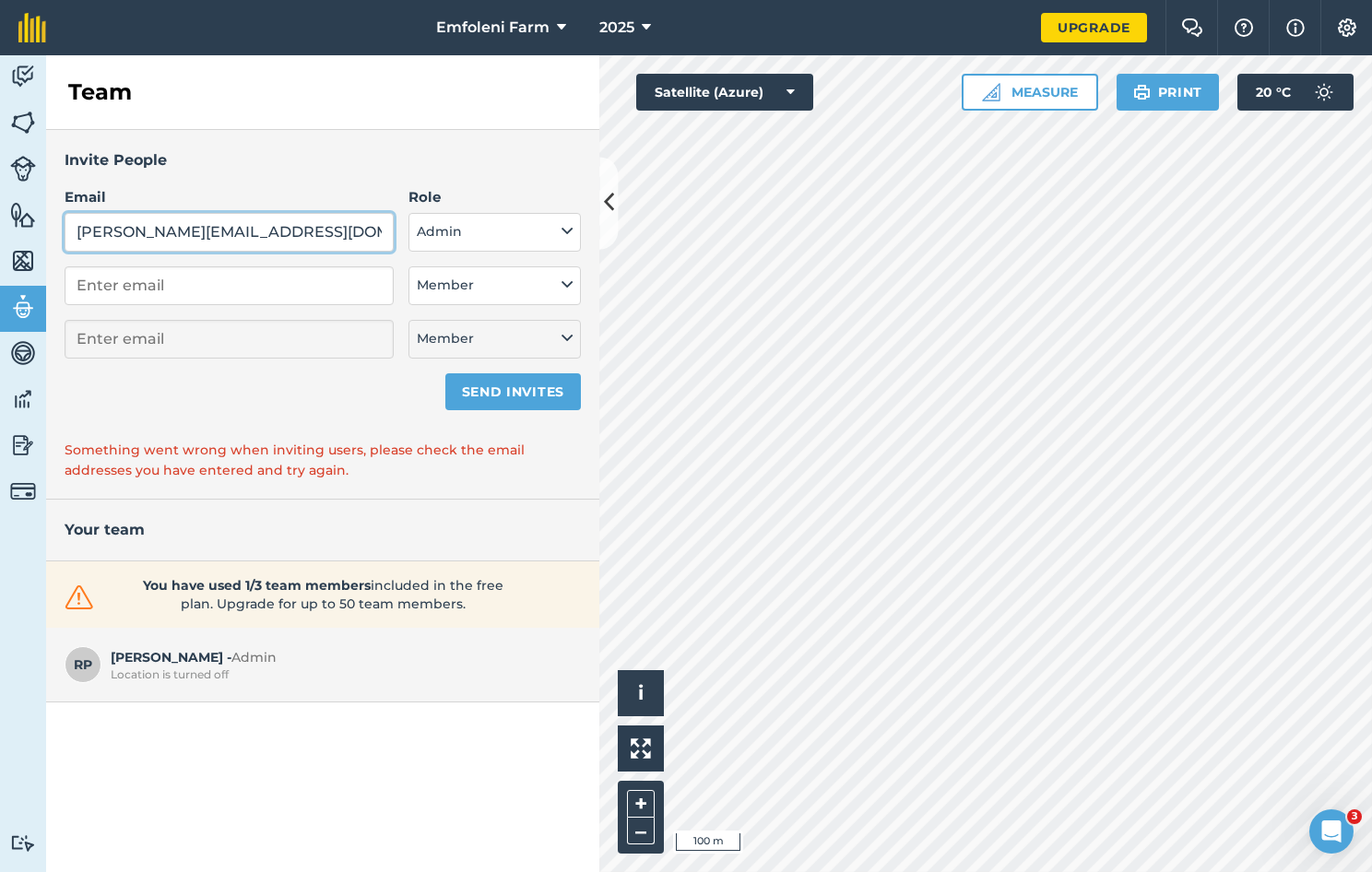
click at [258, 238] on input "[PERSON_NAME][EMAIL_ADDRESS][DOMAIN_NAME]" at bounding box center [229, 232] width 330 height 38
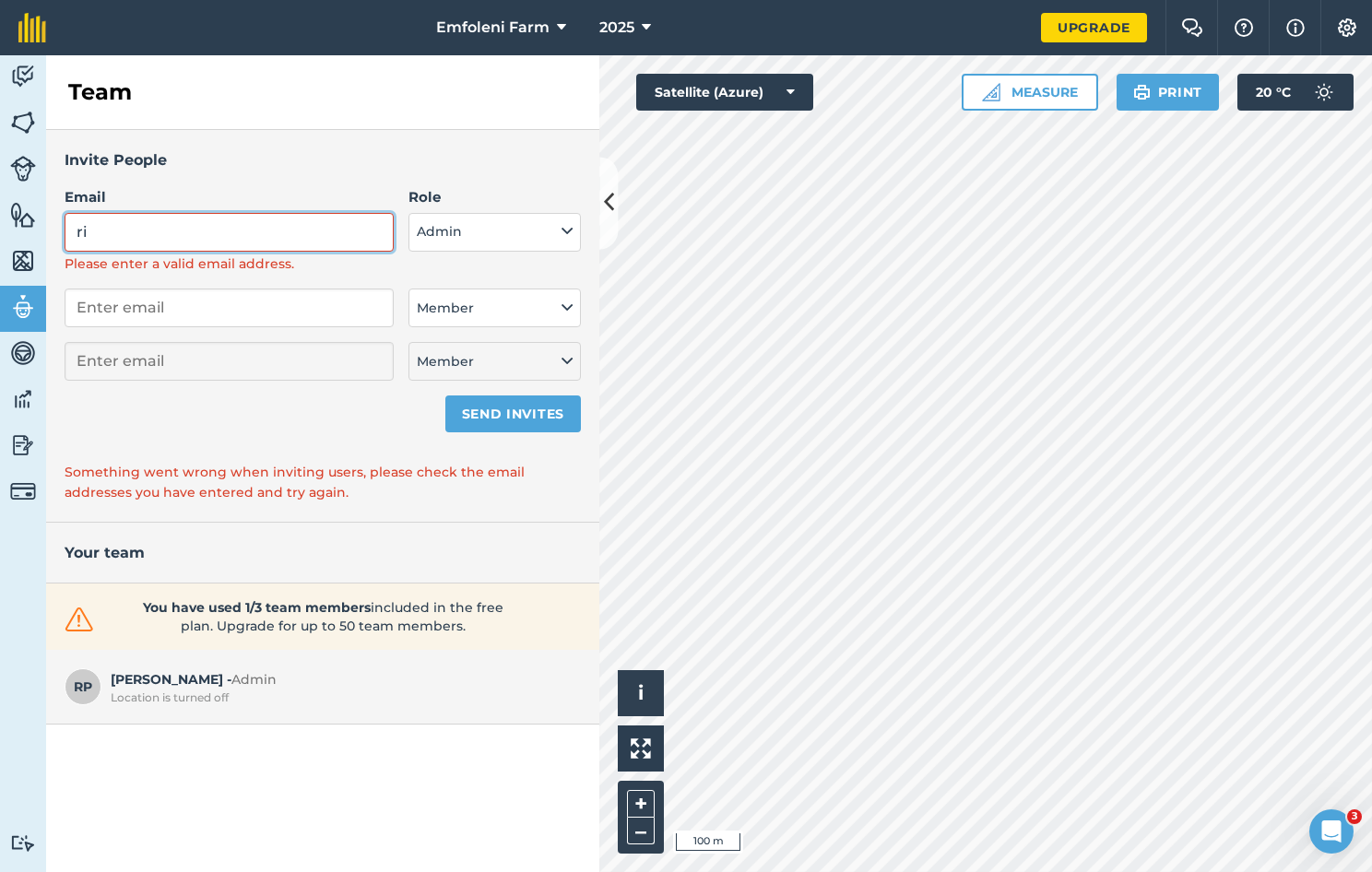
type input "r"
type input "[EMAIL_ADDRESS][DOMAIN_NAME]"
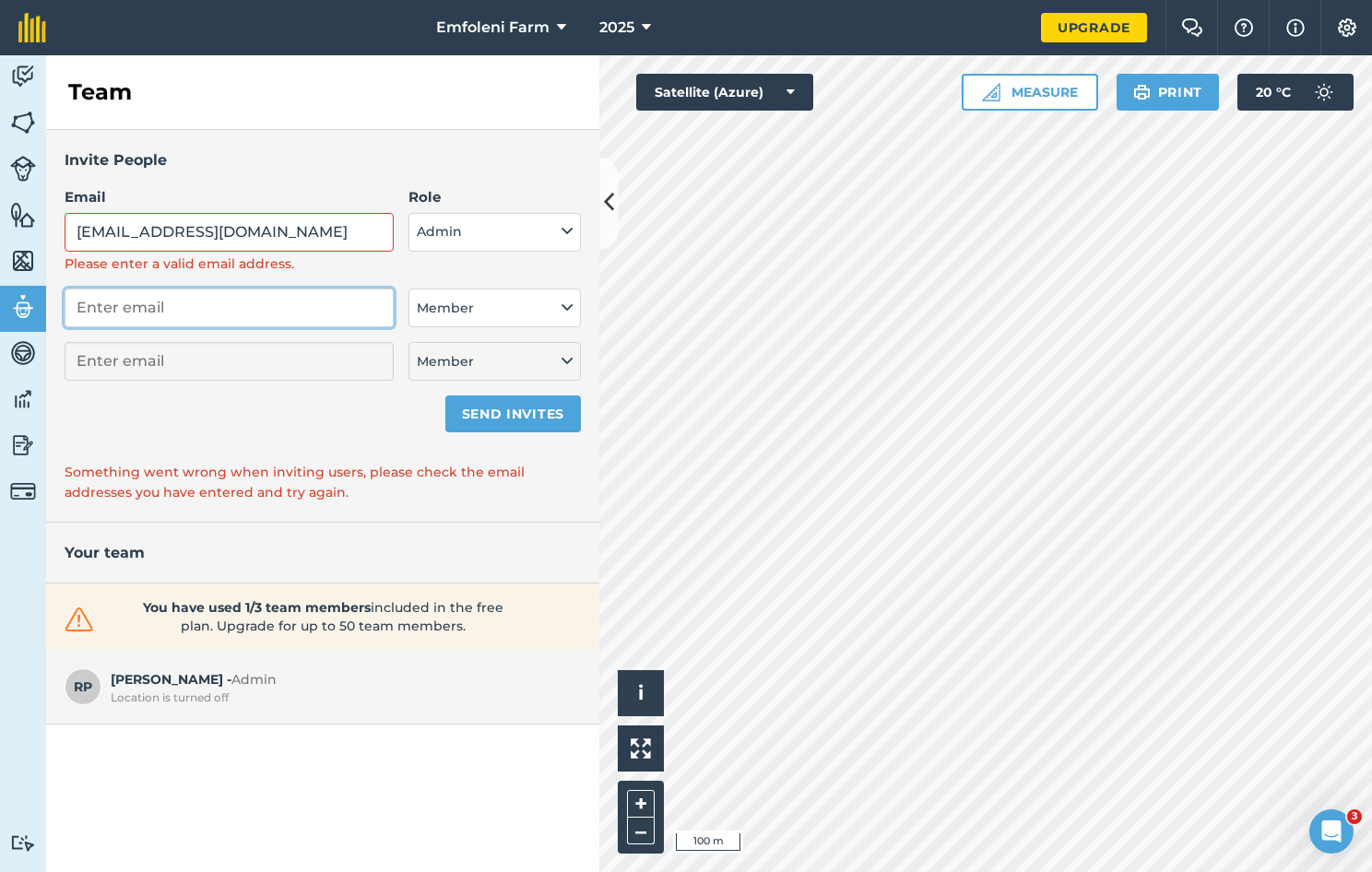
type input "[EMAIL_ADDRESS][DOMAIN_NAME]"
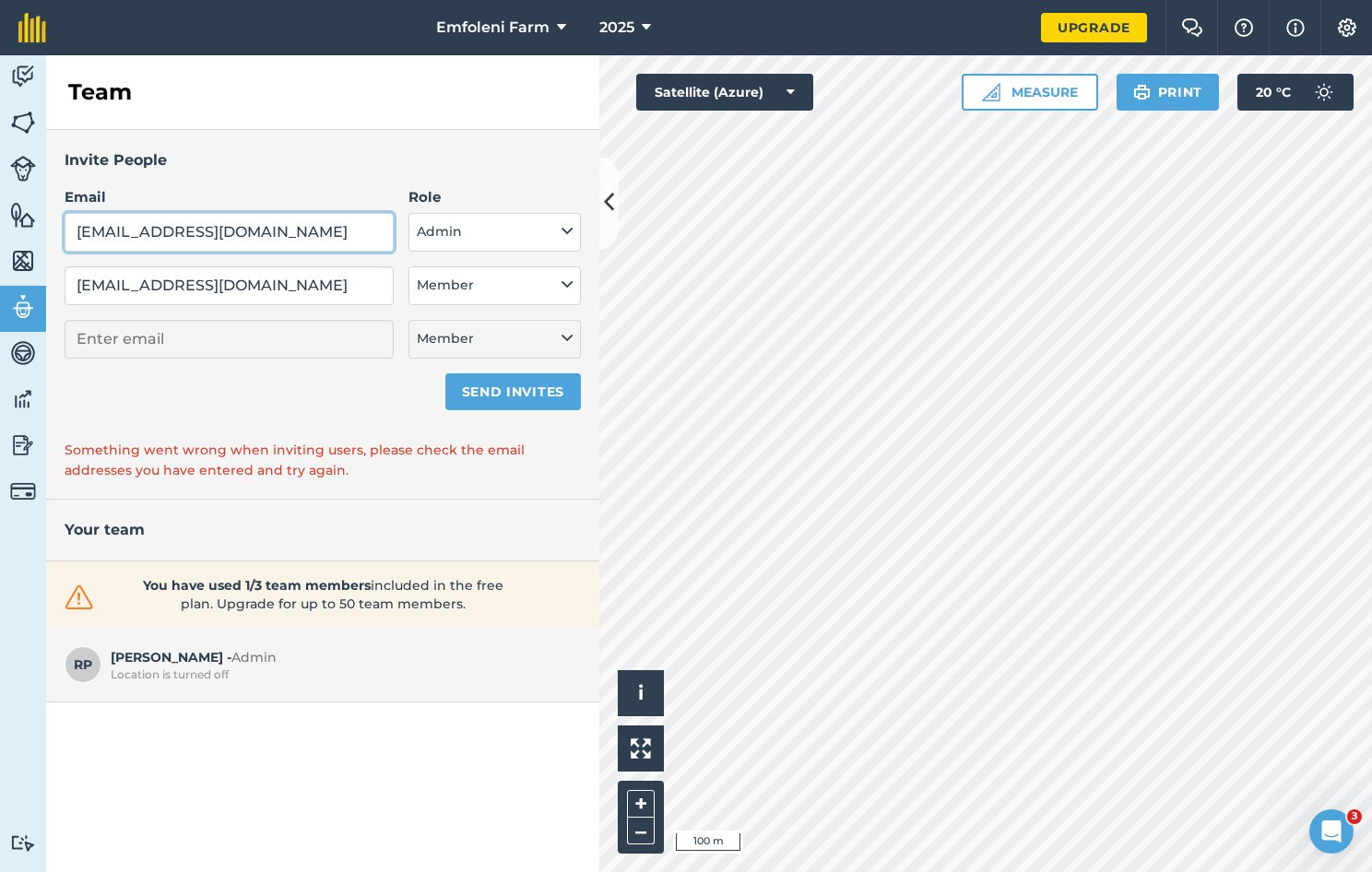
type input "[PERSON_NAME][EMAIL_ADDRESS][DOMAIN_NAME]"
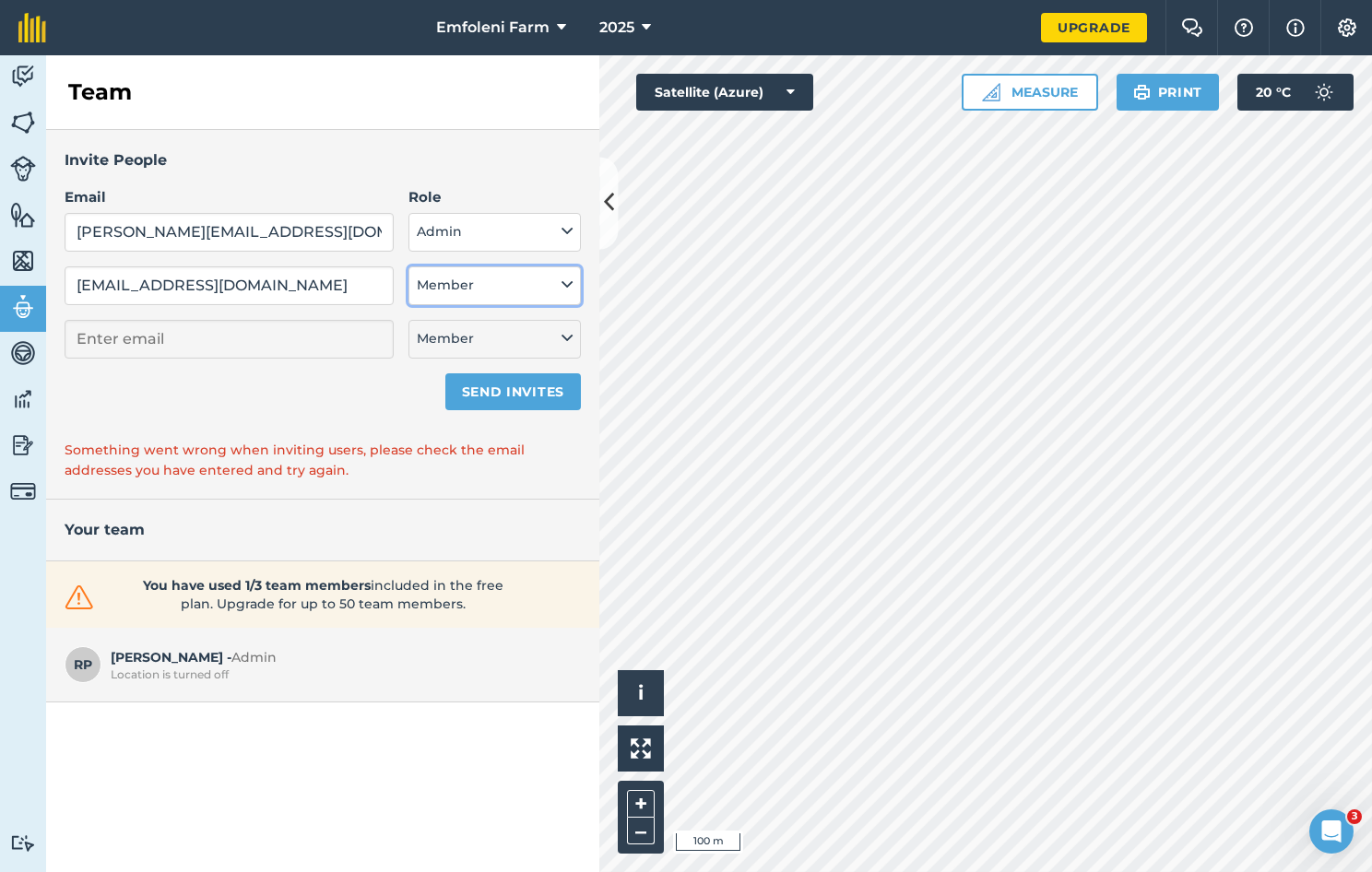
click at [569, 283] on icon at bounding box center [568, 284] width 12 height 20
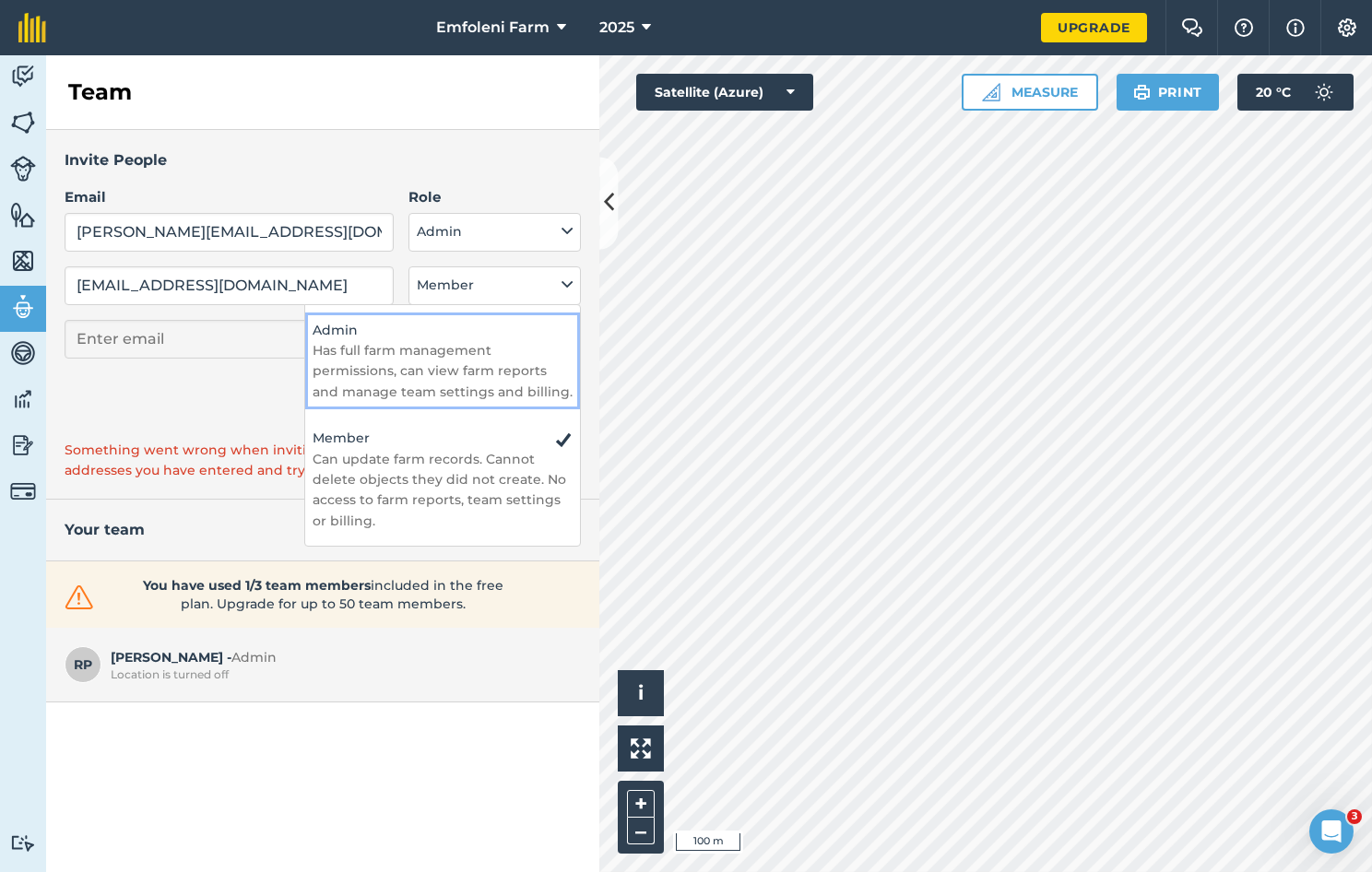
click at [485, 353] on p "Has full farm management permissions, can view farm reports and manage team set…" at bounding box center [442, 371] width 260 height 61
select select "ADMIN"
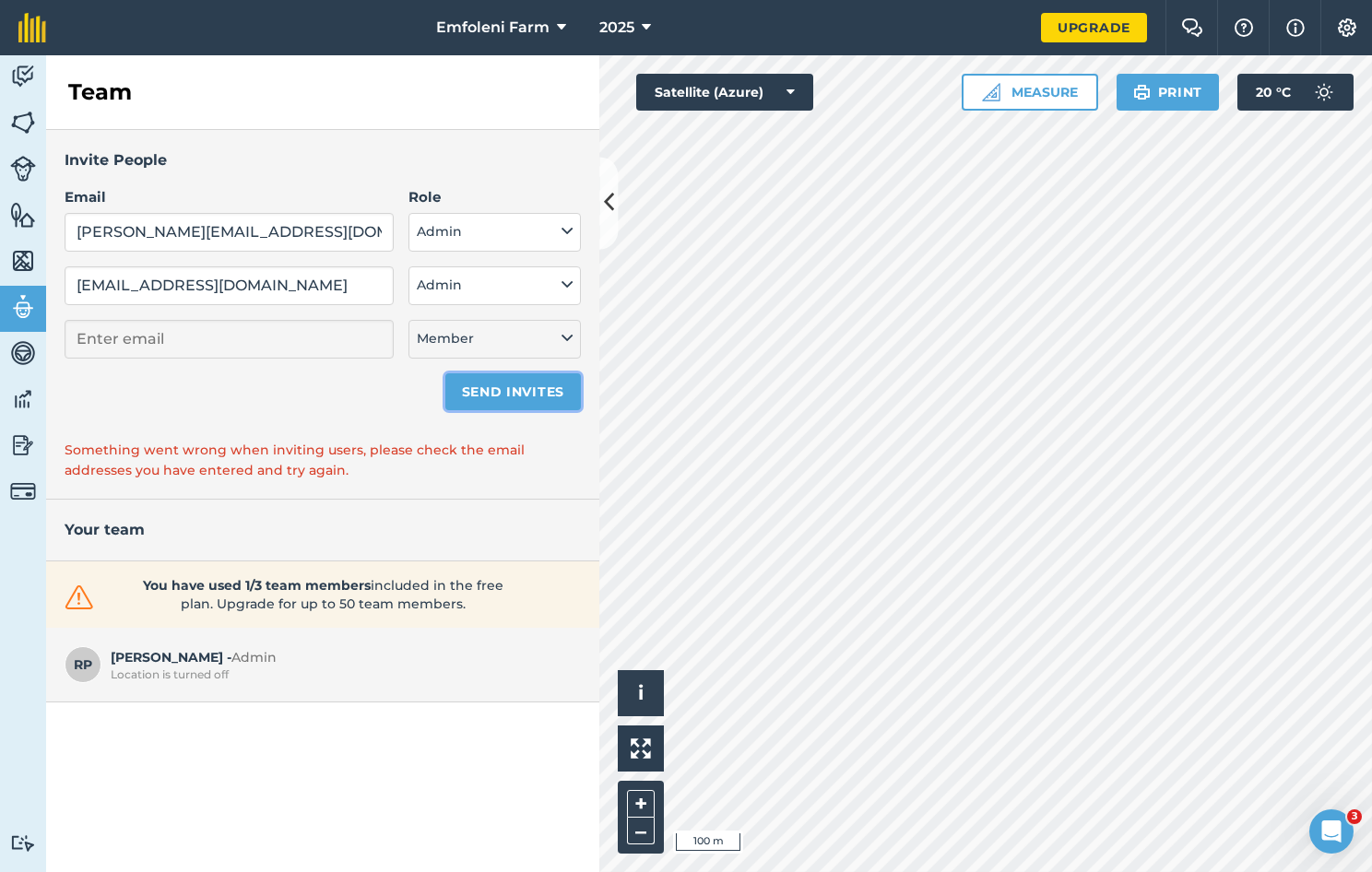
click at [499, 398] on button "Send invites" at bounding box center [513, 392] width 135 height 36
click at [565, 234] on icon at bounding box center [568, 230] width 12 height 20
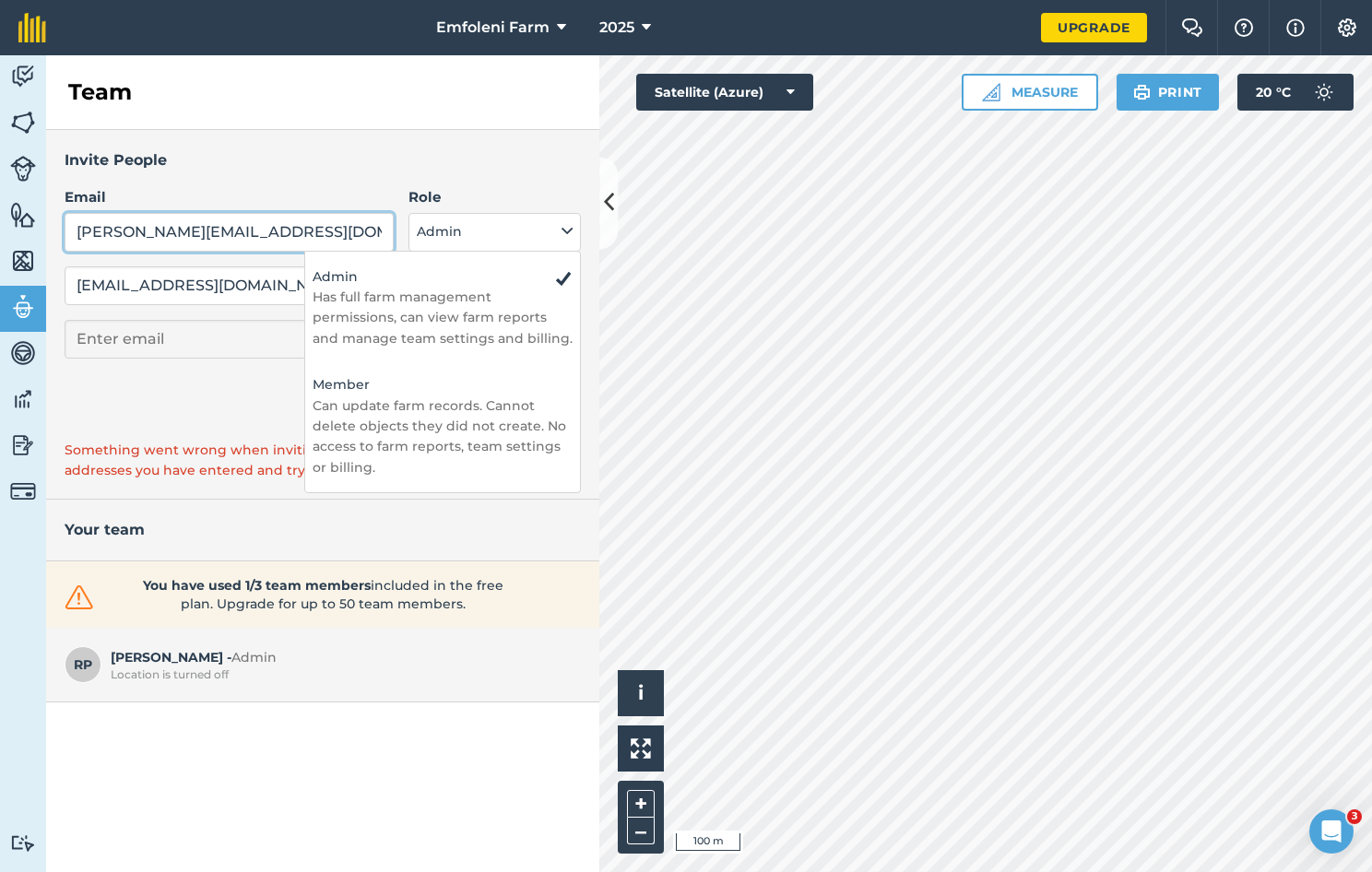
click at [276, 232] on input "[PERSON_NAME][EMAIL_ADDRESS][DOMAIN_NAME]" at bounding box center [229, 232] width 330 height 38
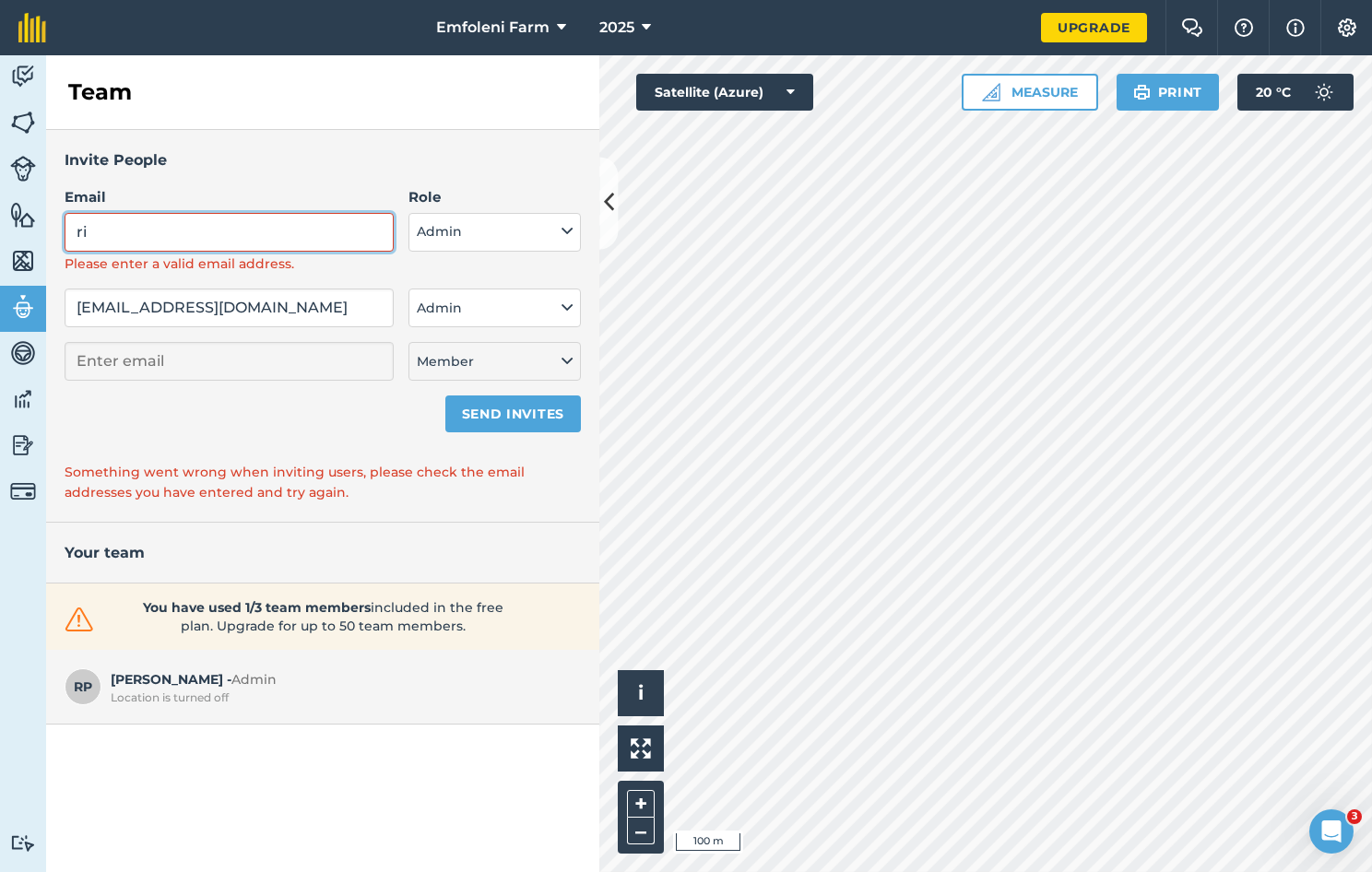
type input "r"
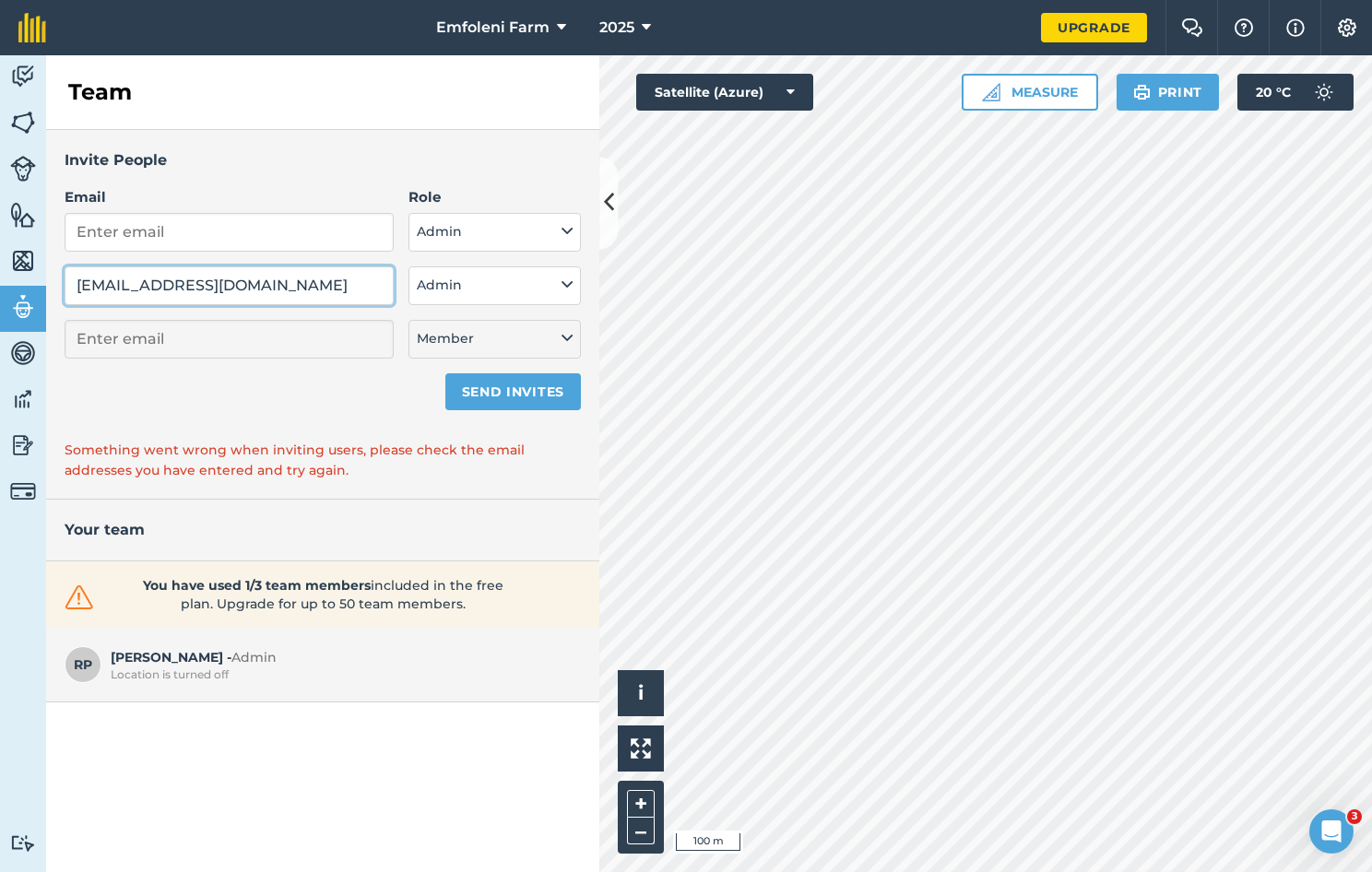
click at [264, 282] on input "[EMAIL_ADDRESS][DOMAIN_NAME]" at bounding box center [229, 285] width 330 height 38
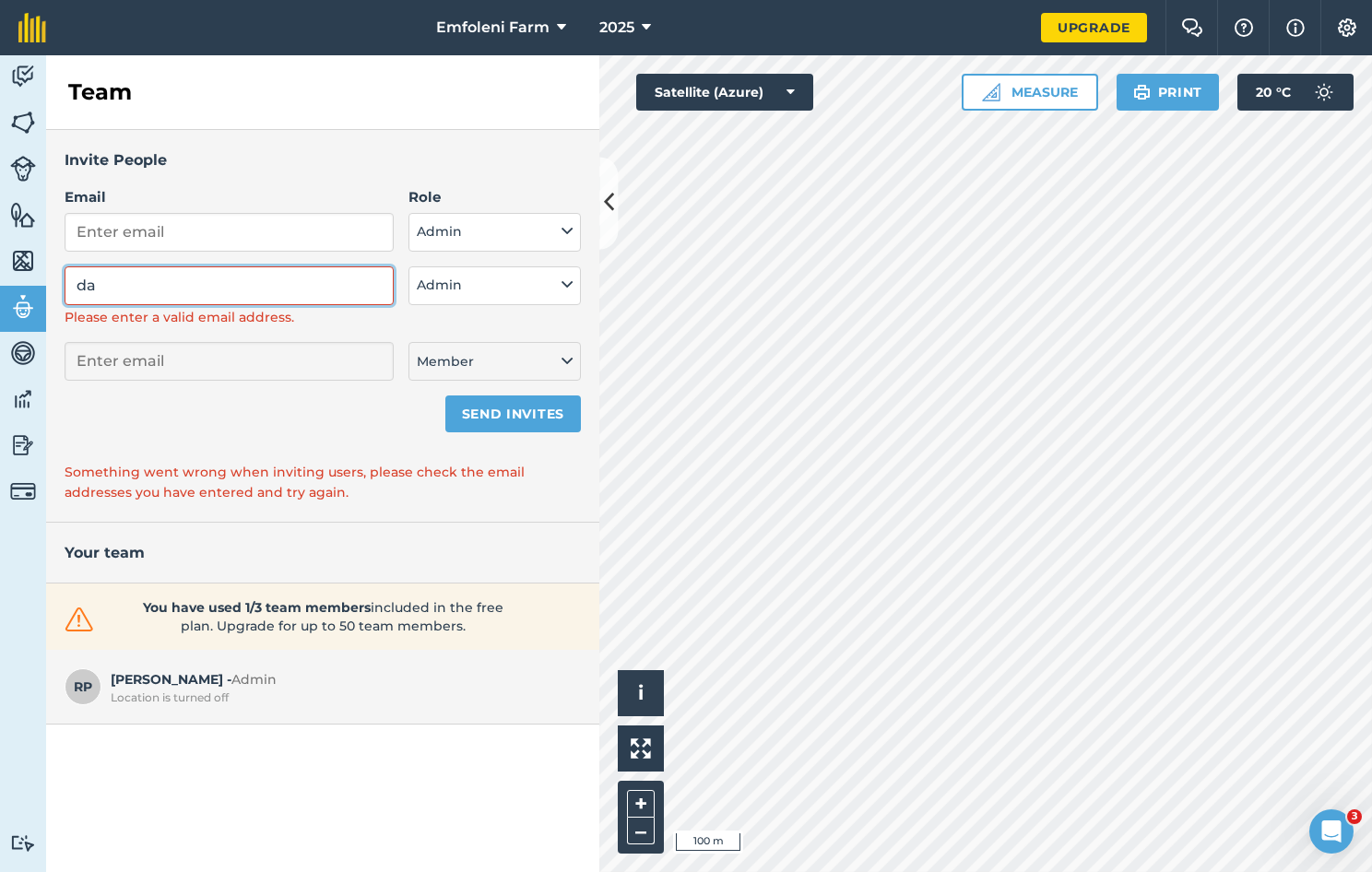
type input "d"
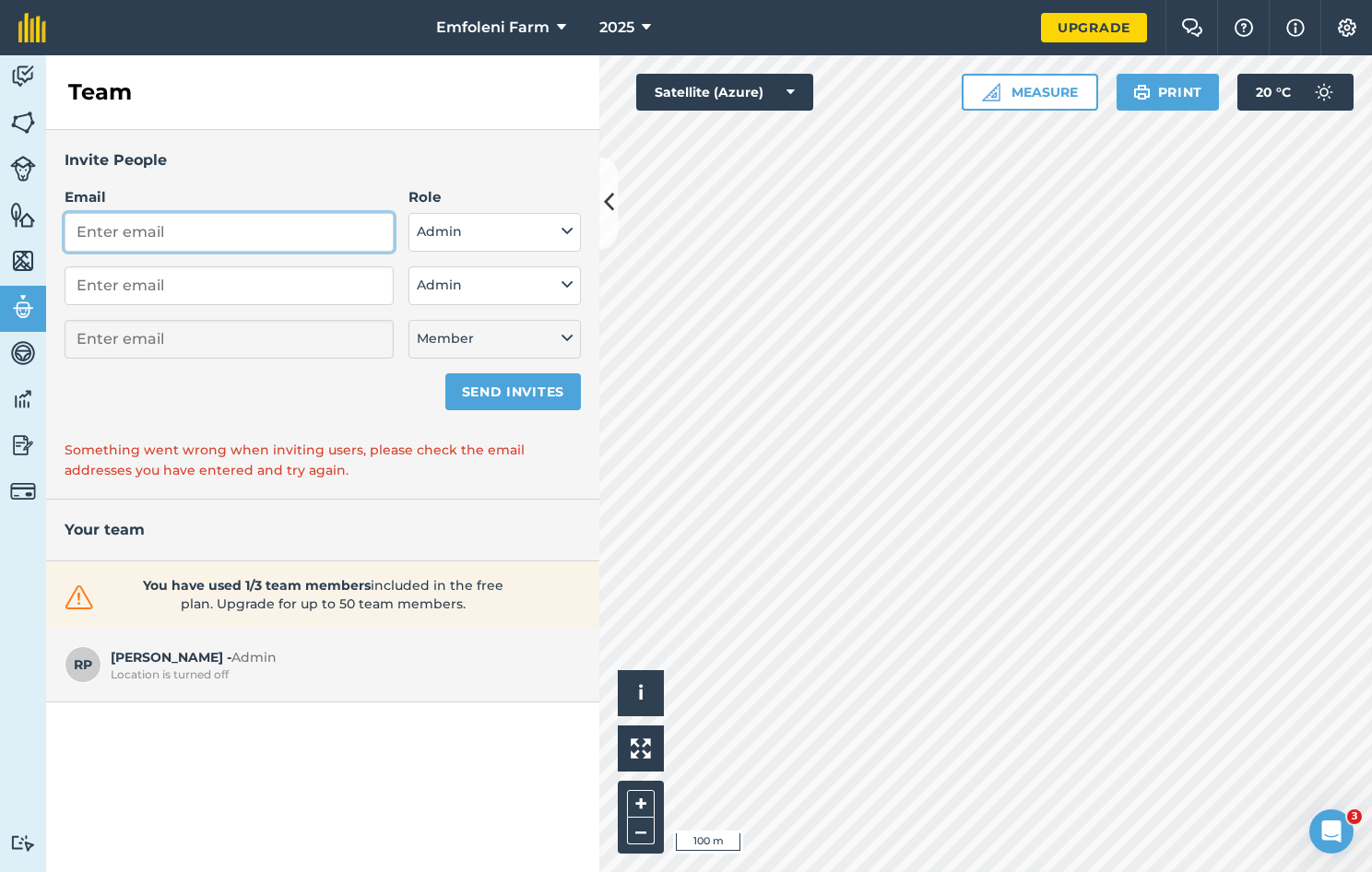
click at [110, 234] on input "Email" at bounding box center [229, 232] width 330 height 38
type input "[EMAIL_ADDRESS][DOMAIN_NAME]"
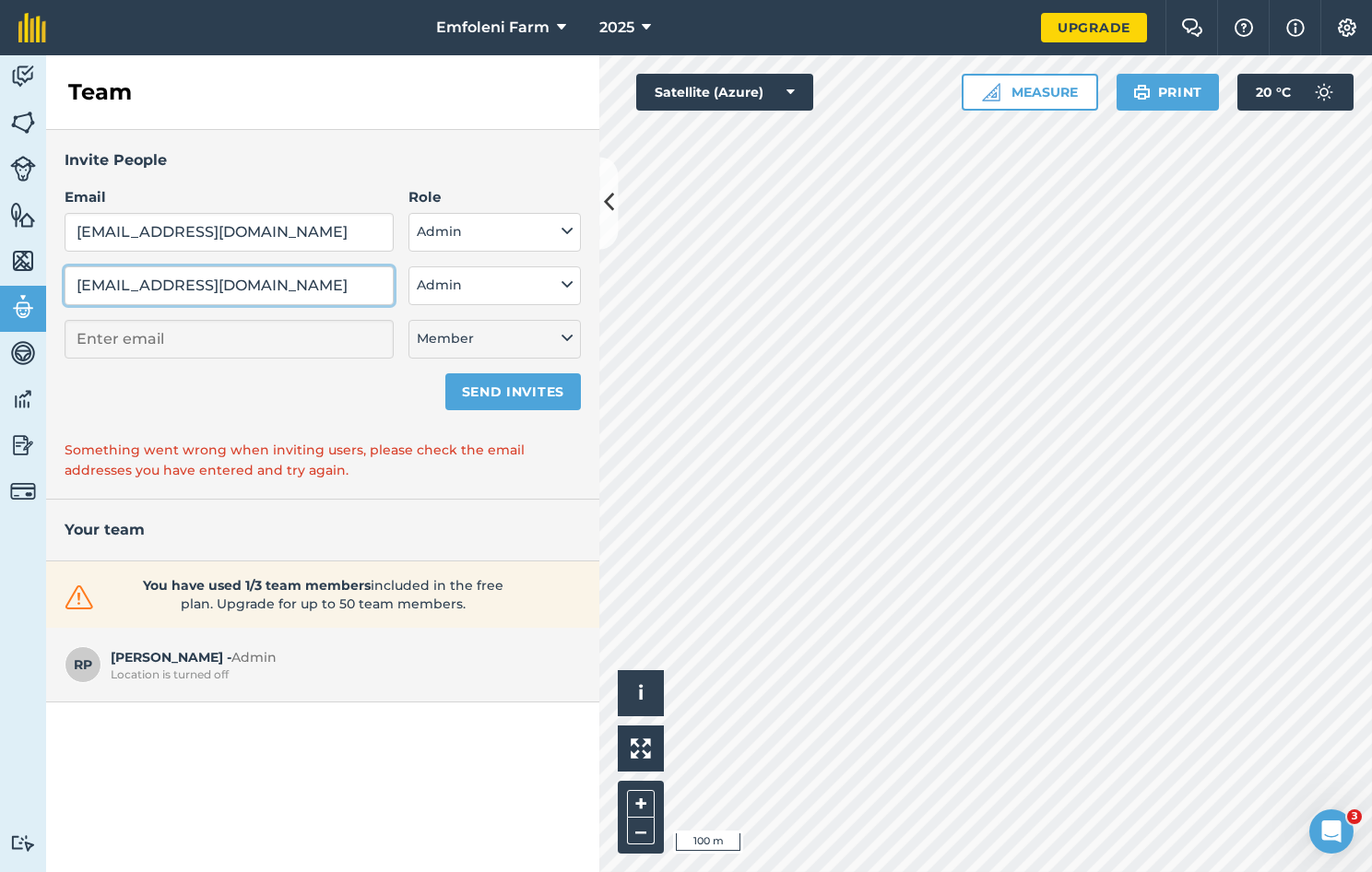
click at [333, 282] on input "[EMAIL_ADDRESS][DOMAIN_NAME]" at bounding box center [229, 285] width 330 height 38
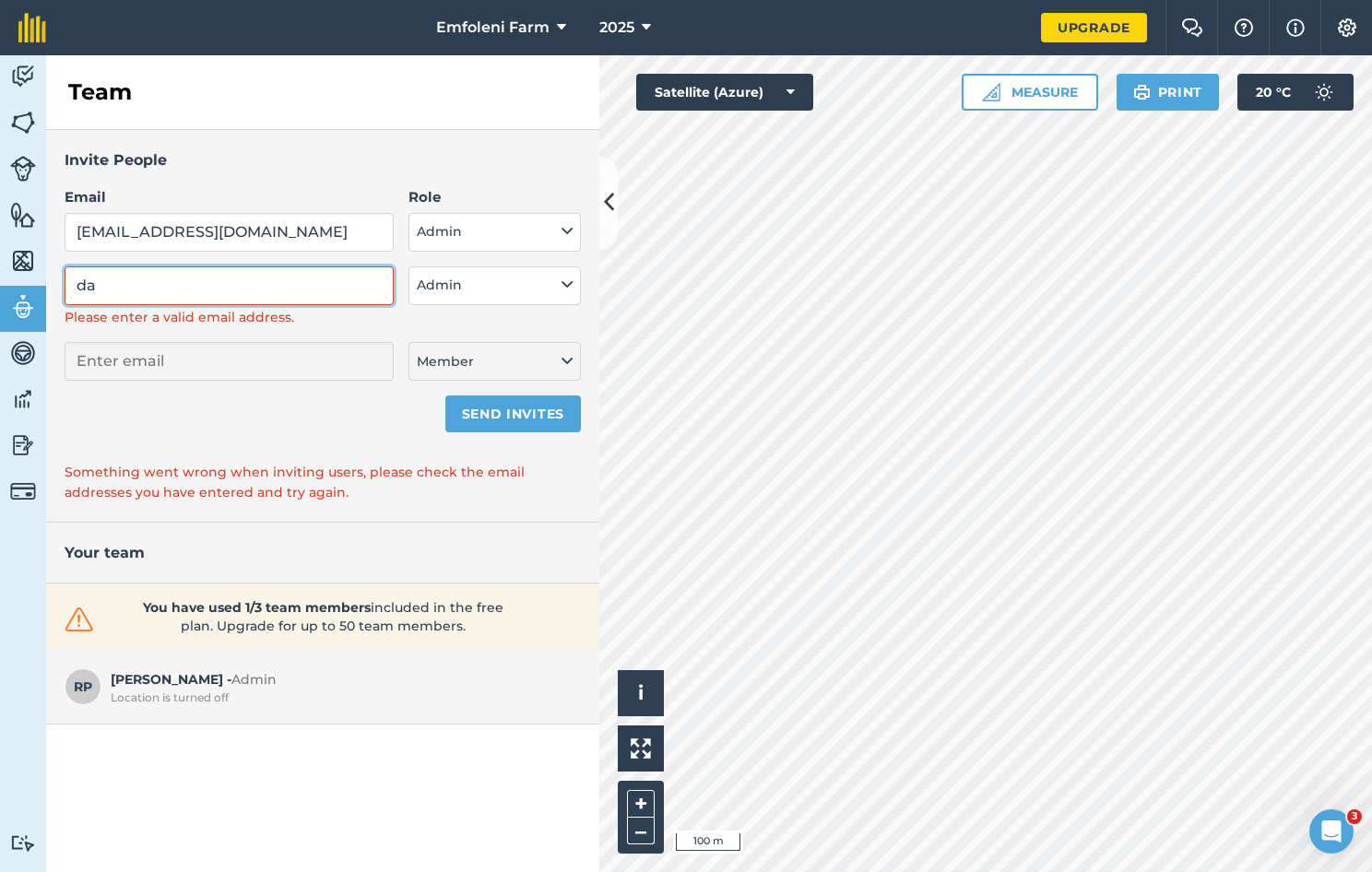
type input "d"
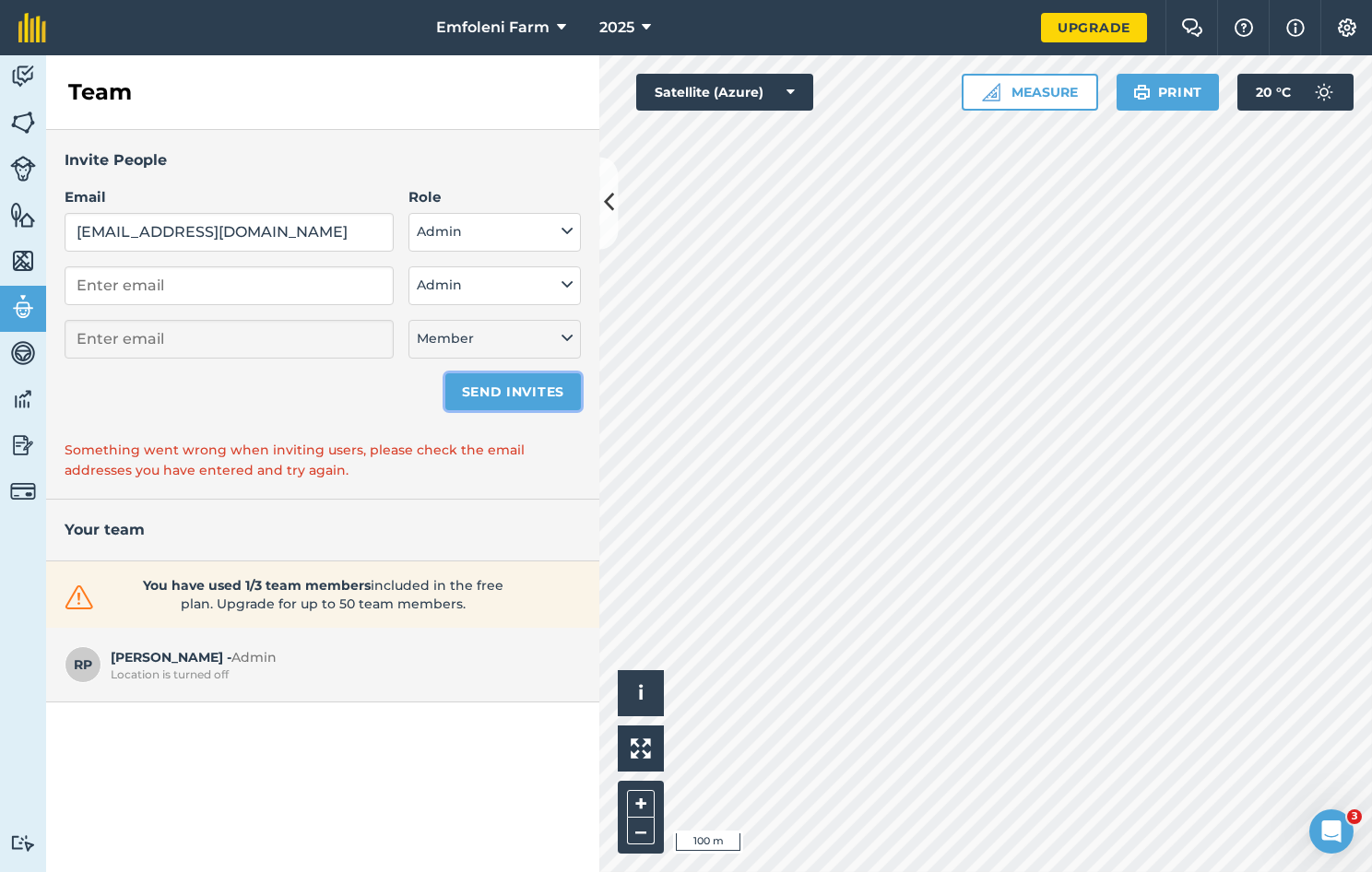
click at [513, 391] on button "Send invites" at bounding box center [513, 392] width 135 height 36
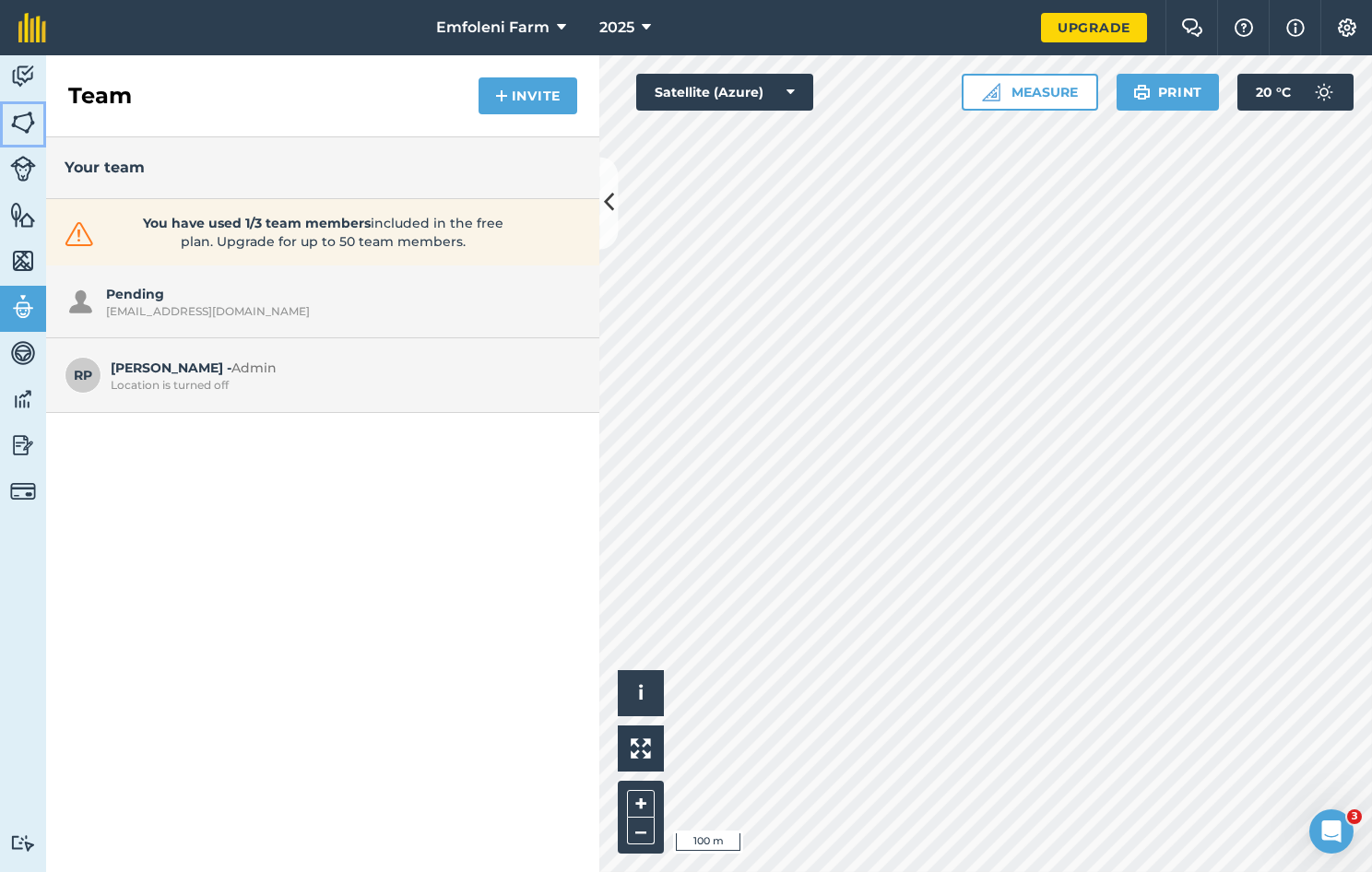
click at [28, 124] on img at bounding box center [23, 122] width 26 height 28
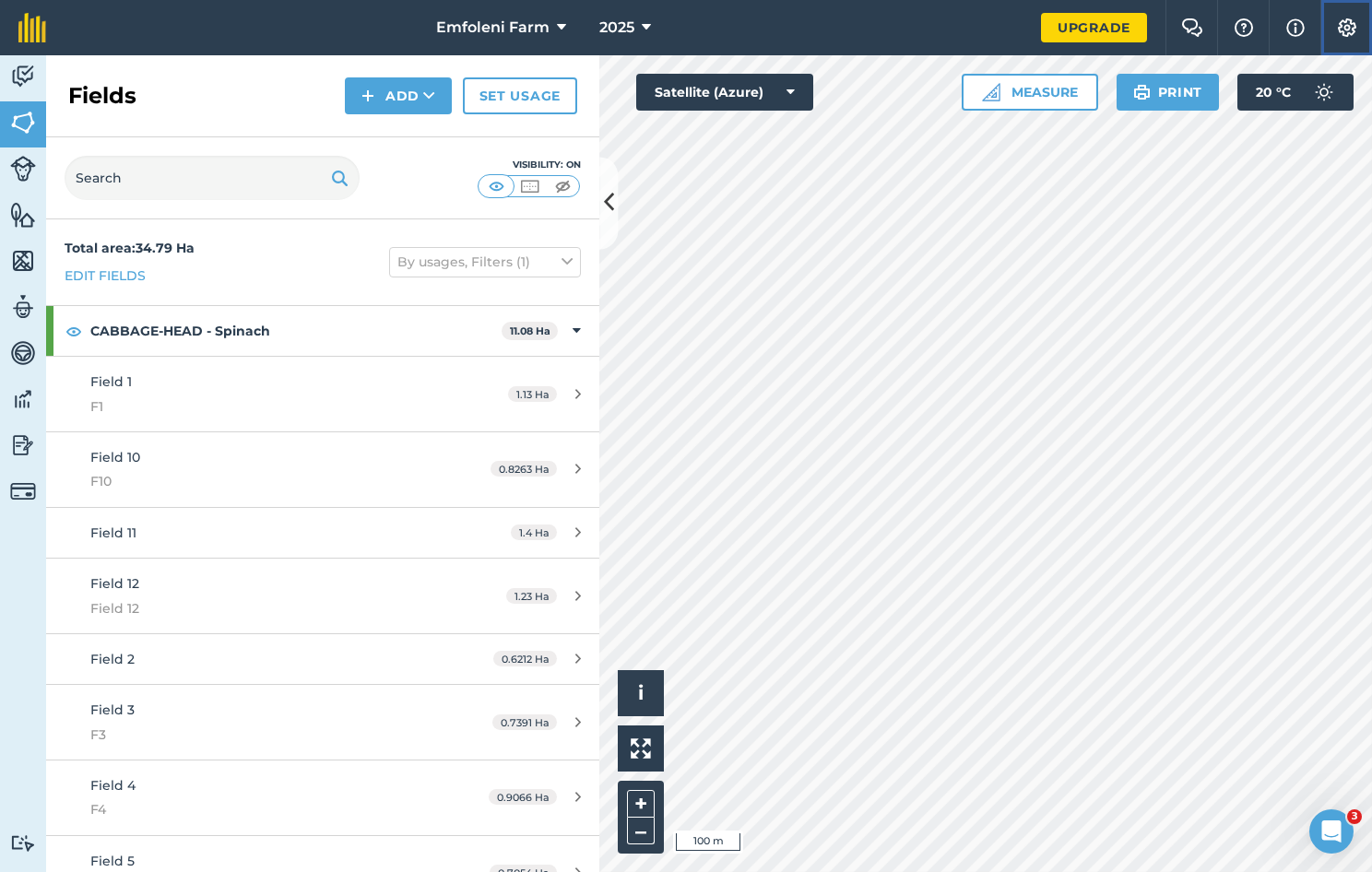
click at [1355, 36] on img at bounding box center [1347, 27] width 22 height 18
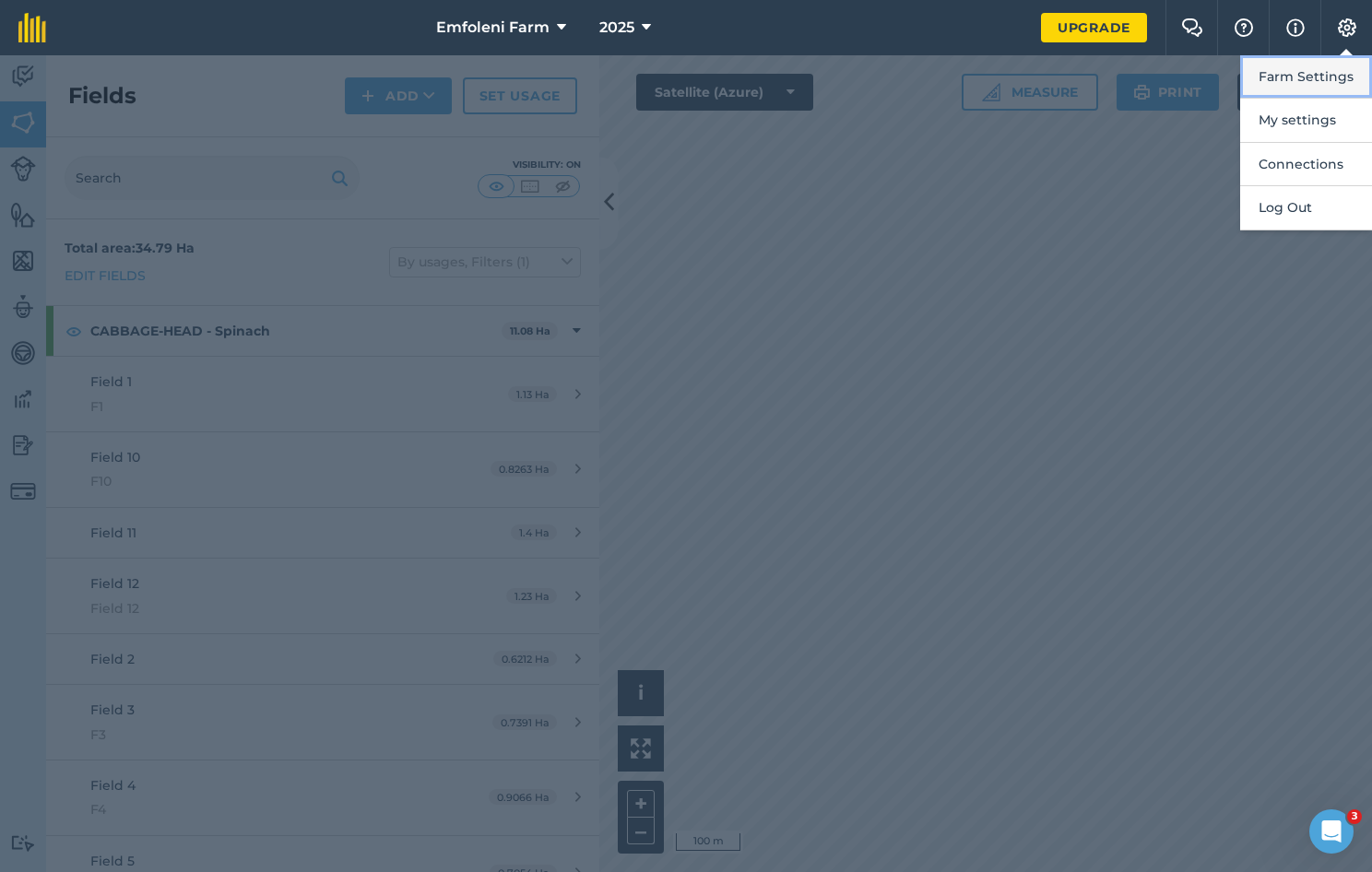
click at [1335, 78] on button "Farm Settings" at bounding box center [1306, 77] width 132 height 43
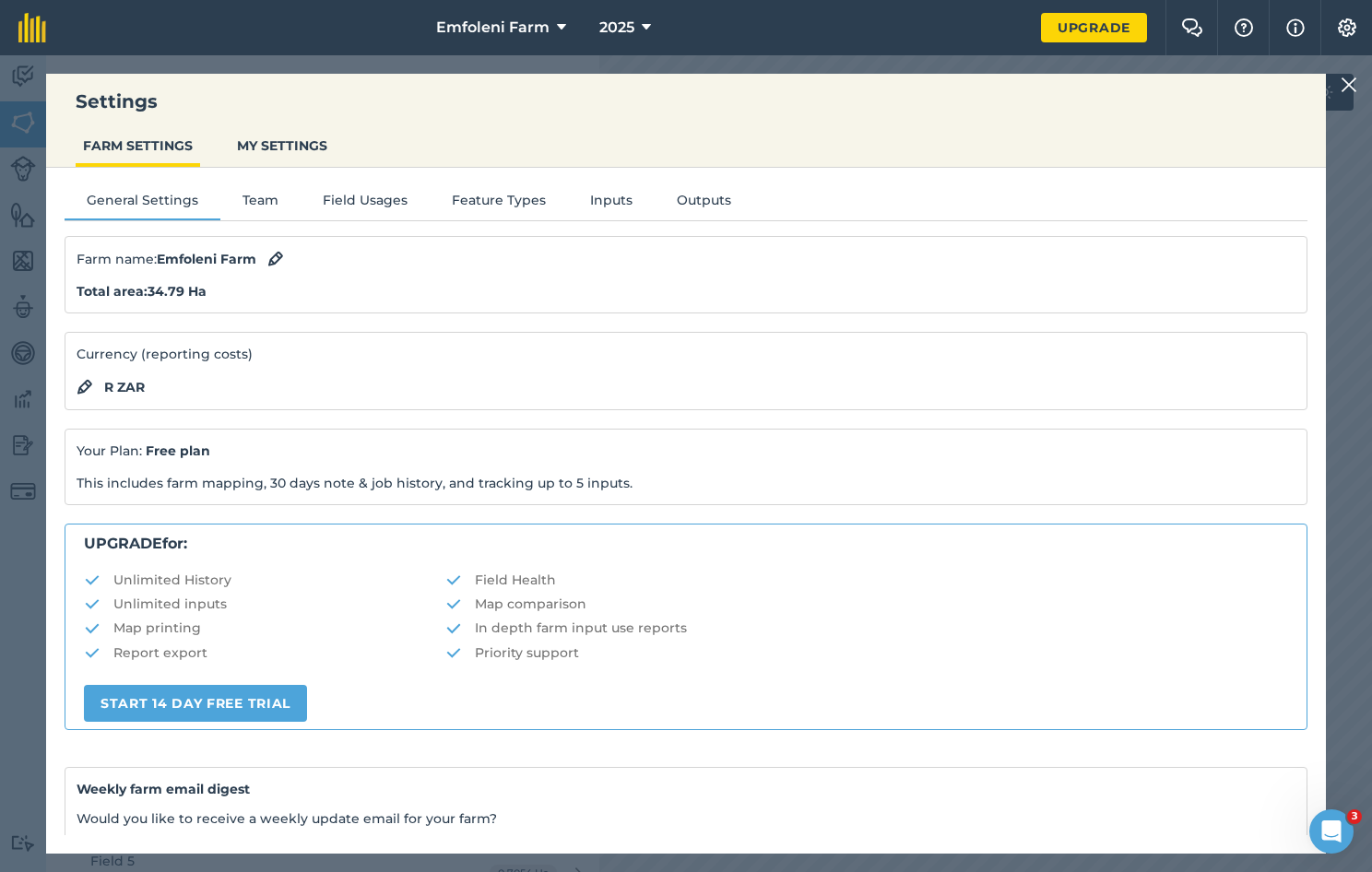
scroll to position [195, 0]
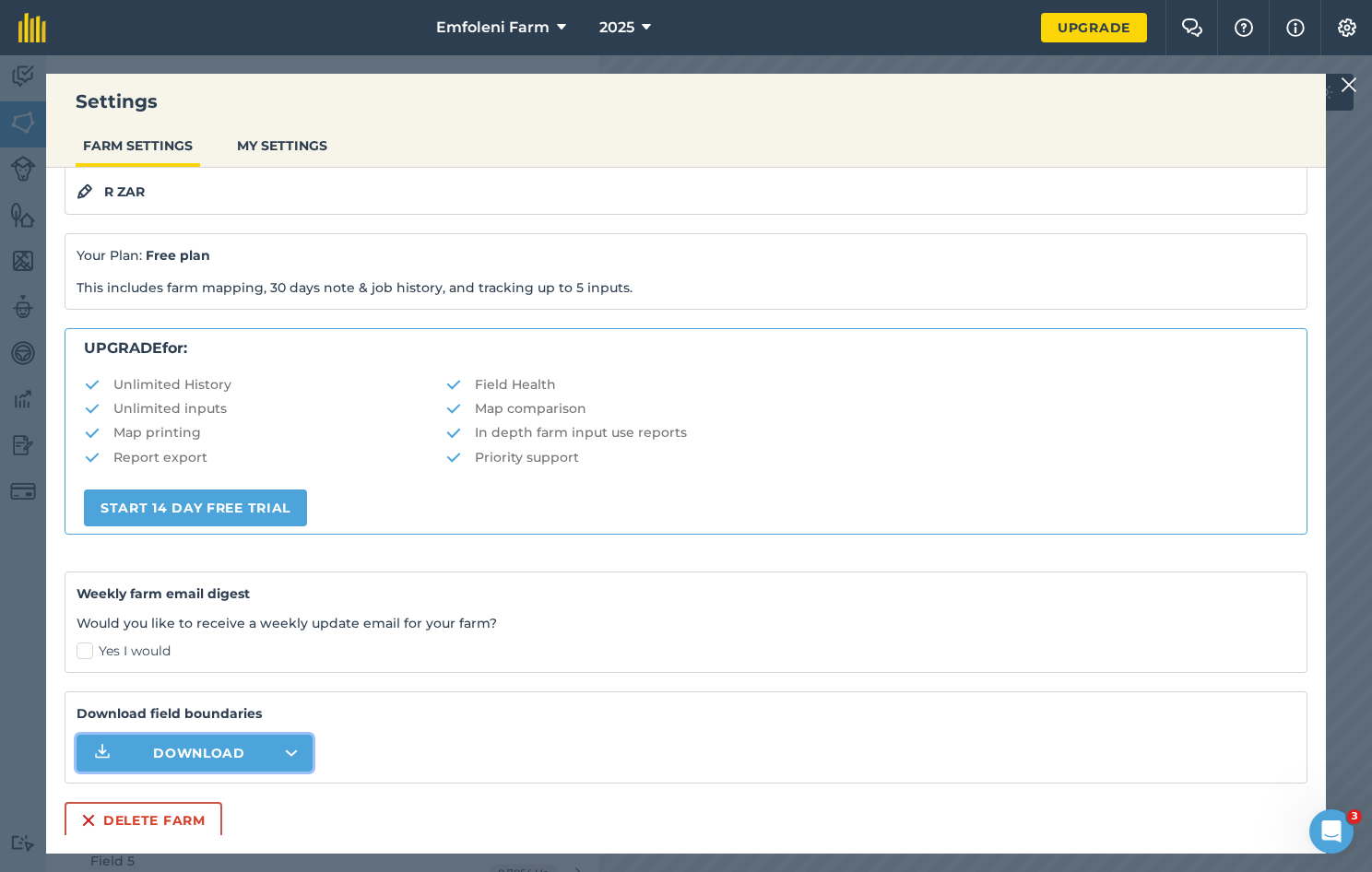
click at [291, 749] on icon "button" at bounding box center [291, 753] width 12 height 8
